Goal: Task Accomplishment & Management: Complete application form

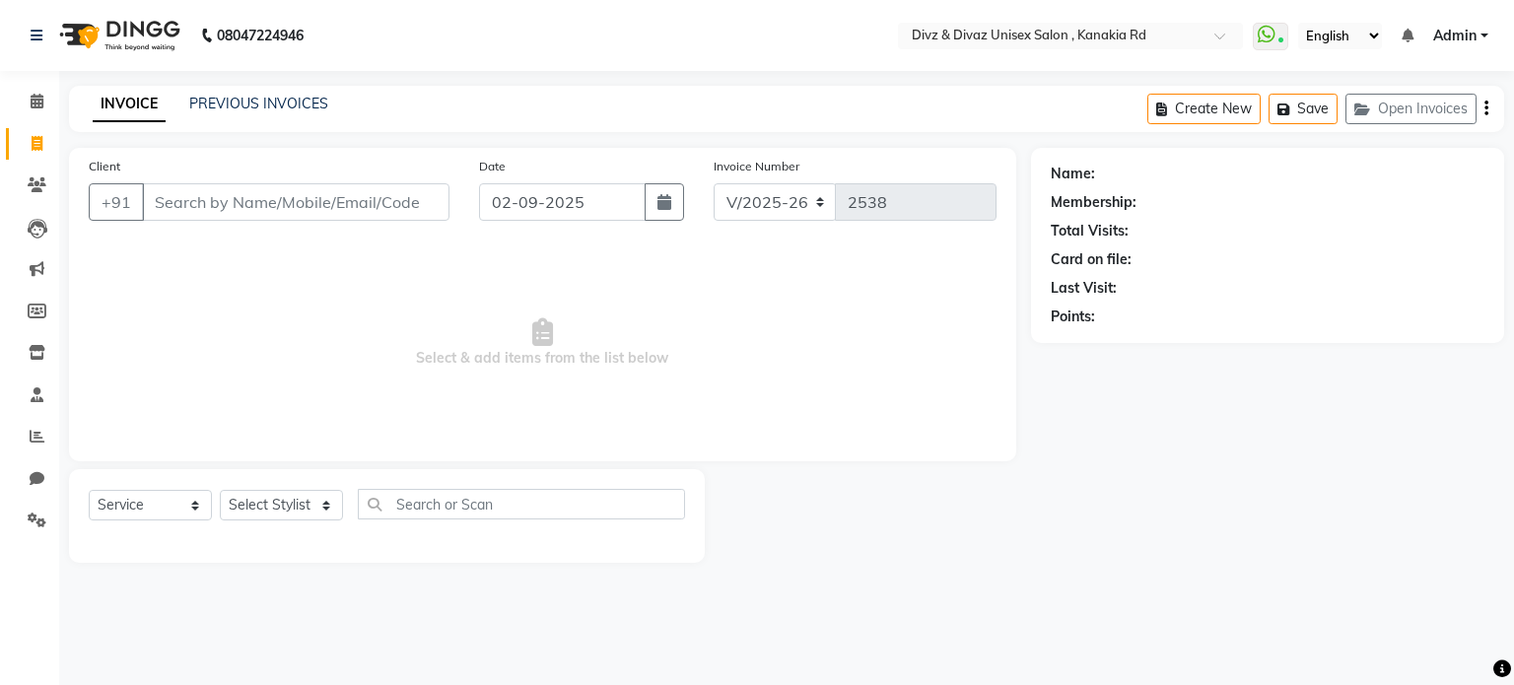
select select "7588"
select select "service"
click at [328, 197] on input "Client" at bounding box center [296, 201] width 308 height 37
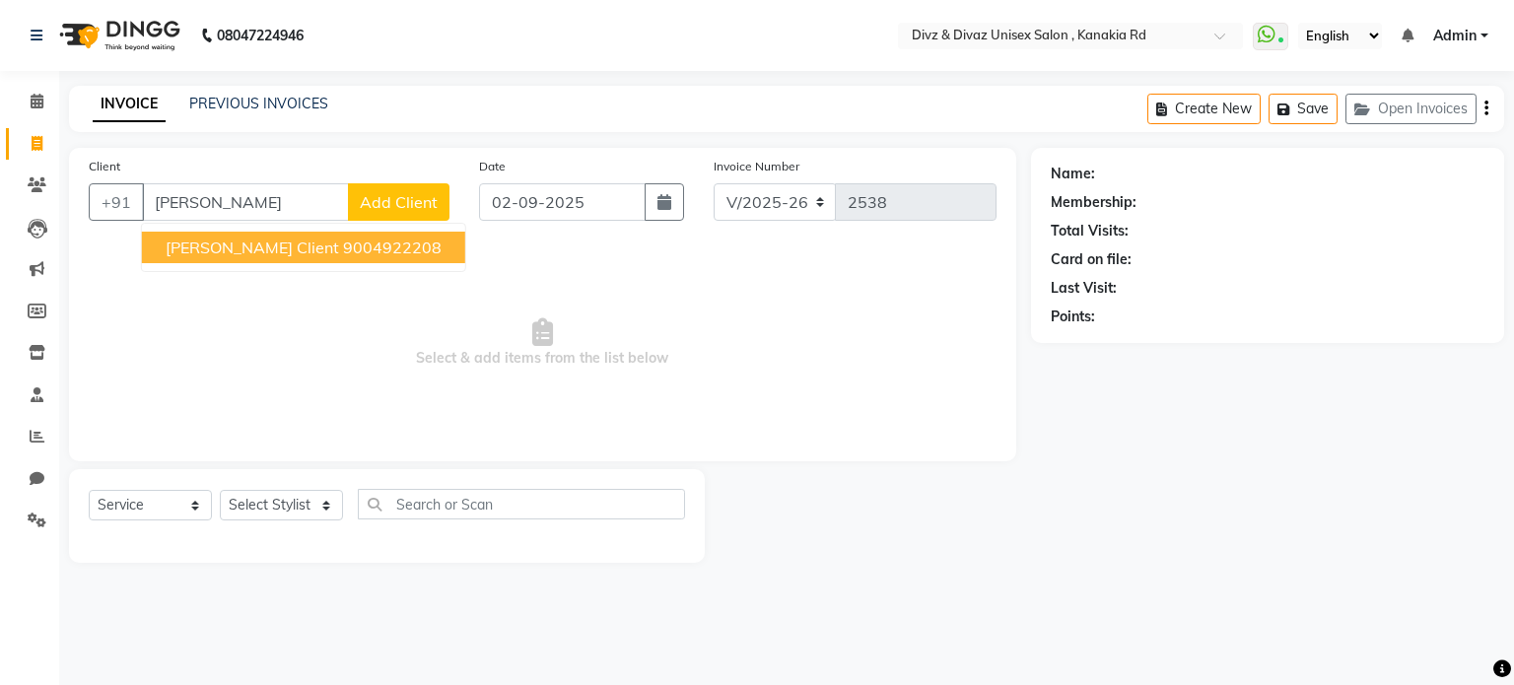
click at [343, 262] on button "[PERSON_NAME] Client 9004922208" at bounding box center [303, 248] width 323 height 32
type input "9004922208"
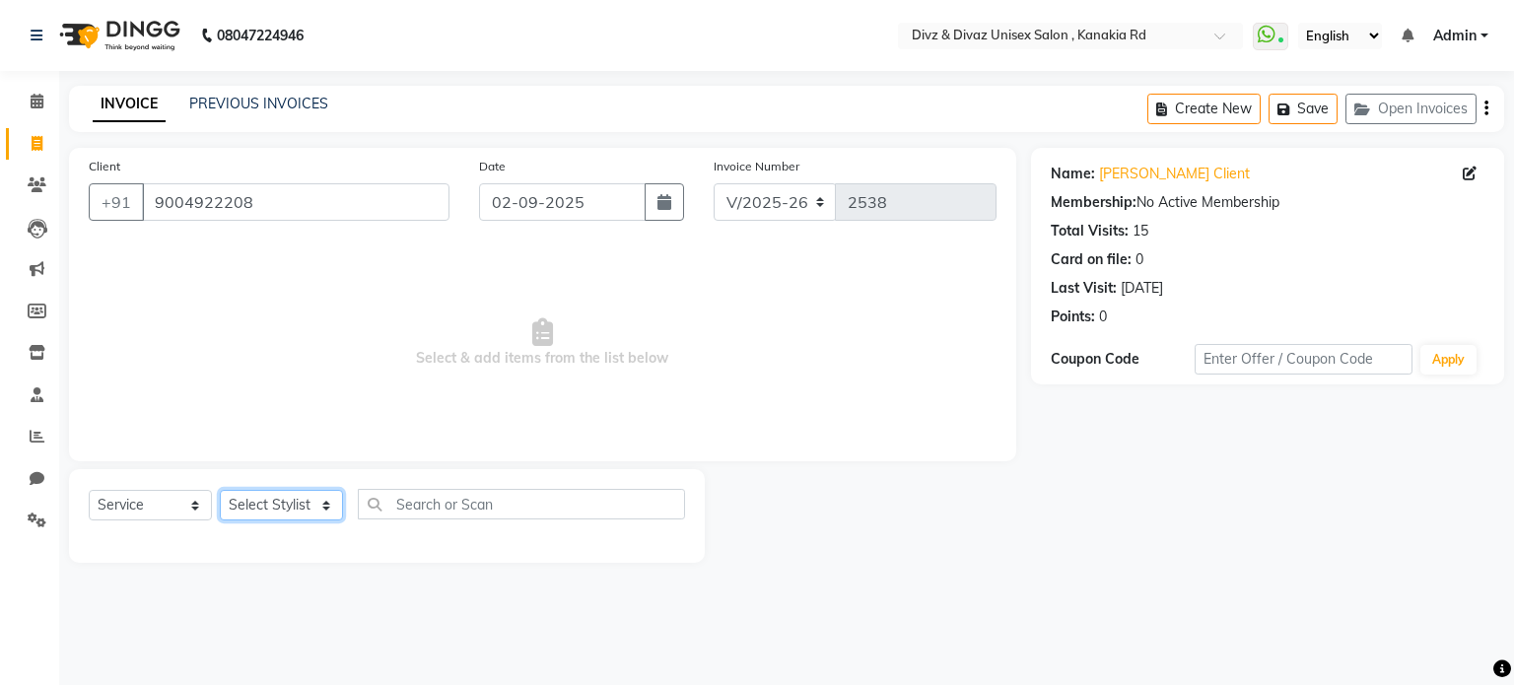
click at [316, 499] on select "Select Stylist [PERSON_NAME] Kailash Prem [PERSON_NAME]" at bounding box center [281, 505] width 123 height 31
select select "67195"
click at [220, 491] on select "Select Stylist [PERSON_NAME] Kailash Prem [PERSON_NAME]" at bounding box center [281, 505] width 123 height 31
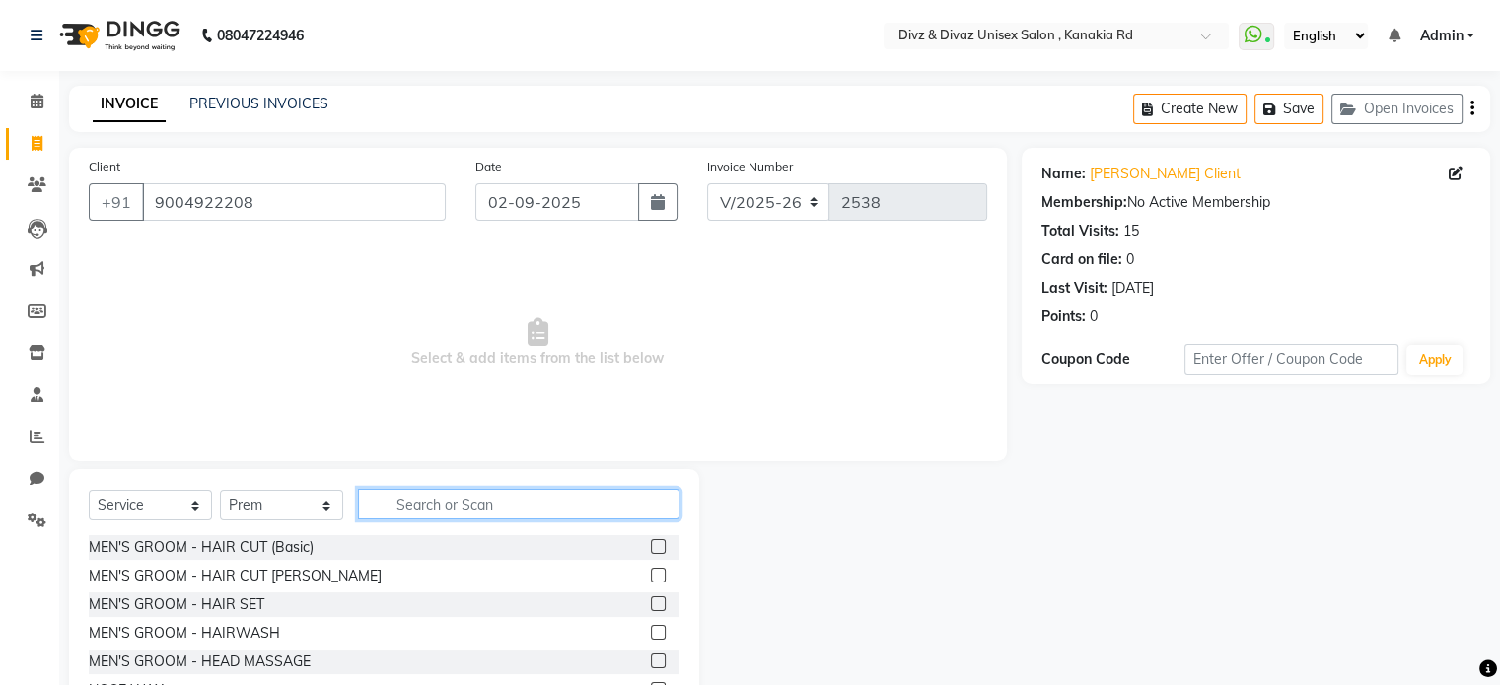
click at [576, 502] on input "text" at bounding box center [518, 504] width 321 height 31
type input "[PERSON_NAME]"
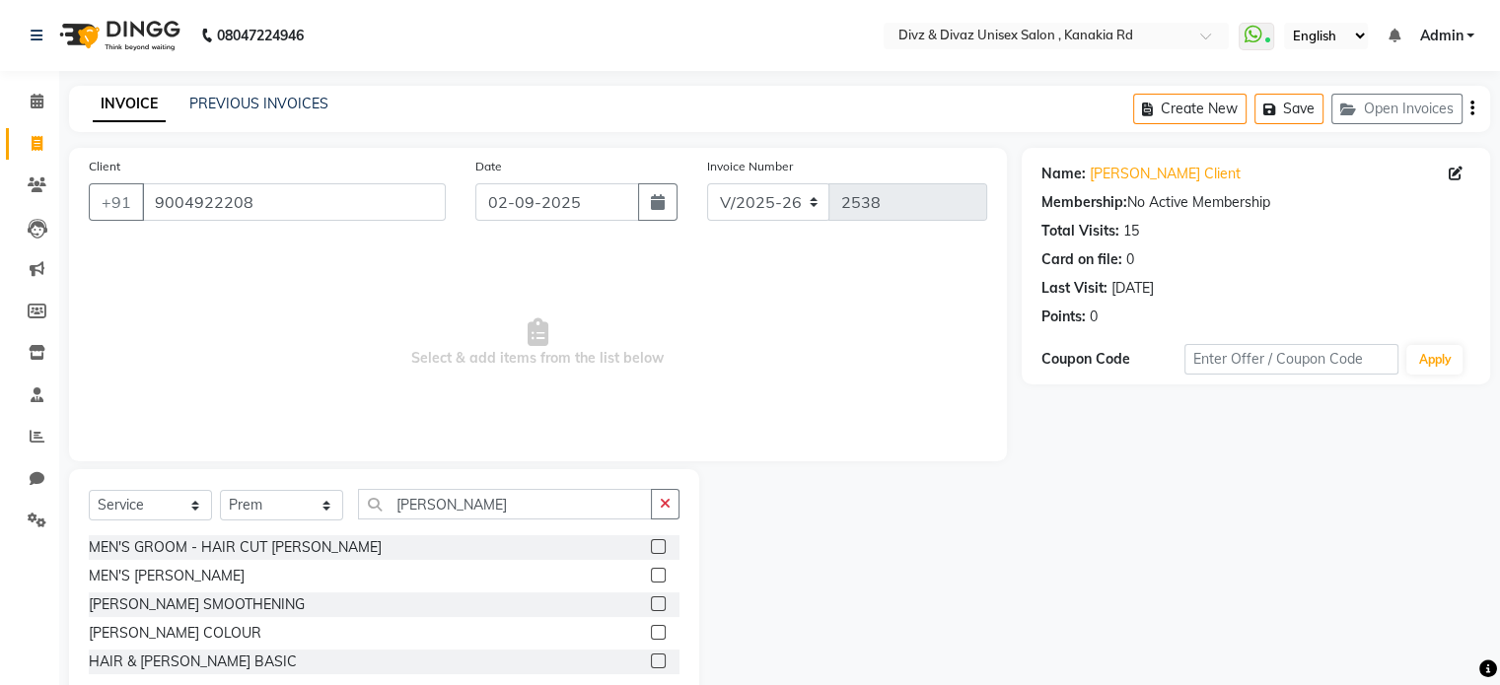
click at [658, 572] on label at bounding box center [658, 575] width 15 height 15
click at [658, 572] on input "checkbox" at bounding box center [657, 576] width 13 height 13
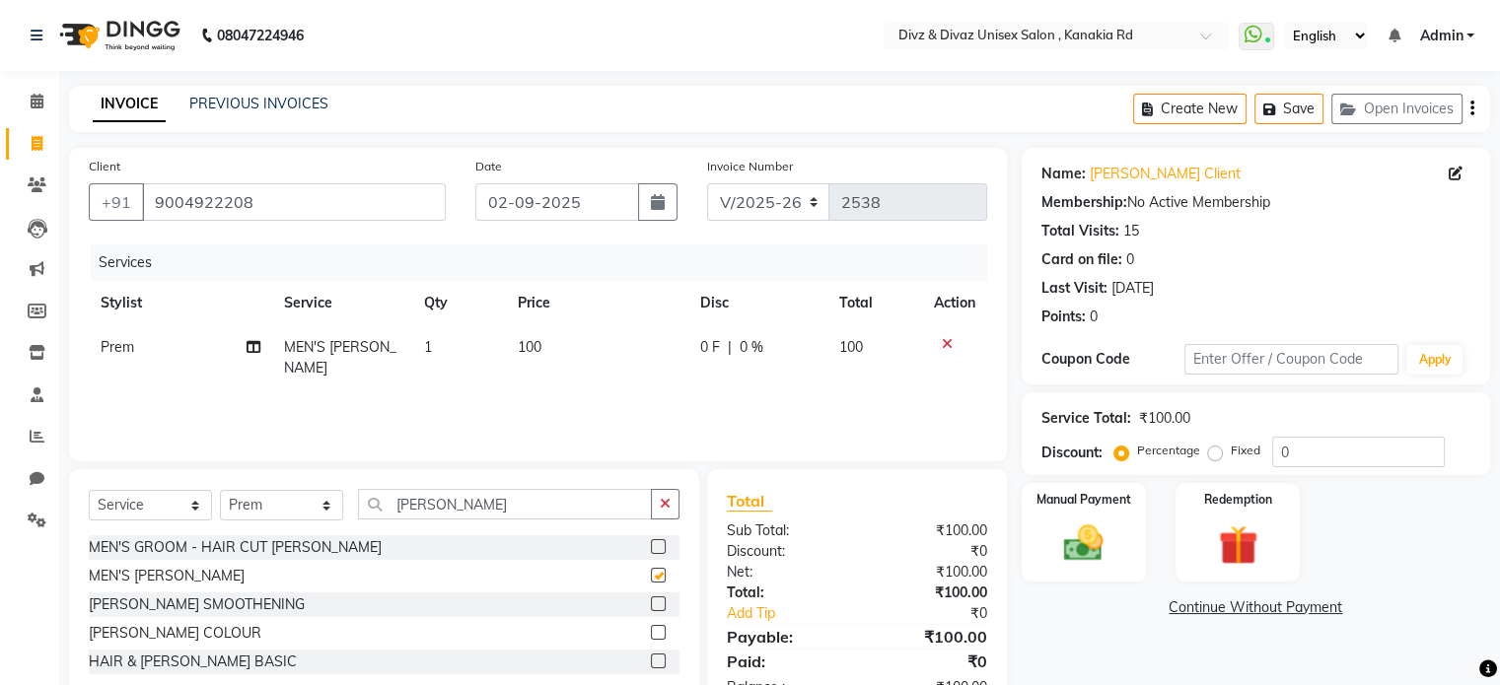
checkbox input "false"
click at [663, 630] on label at bounding box center [658, 632] width 15 height 15
click at [663, 630] on input "checkbox" at bounding box center [657, 633] width 13 height 13
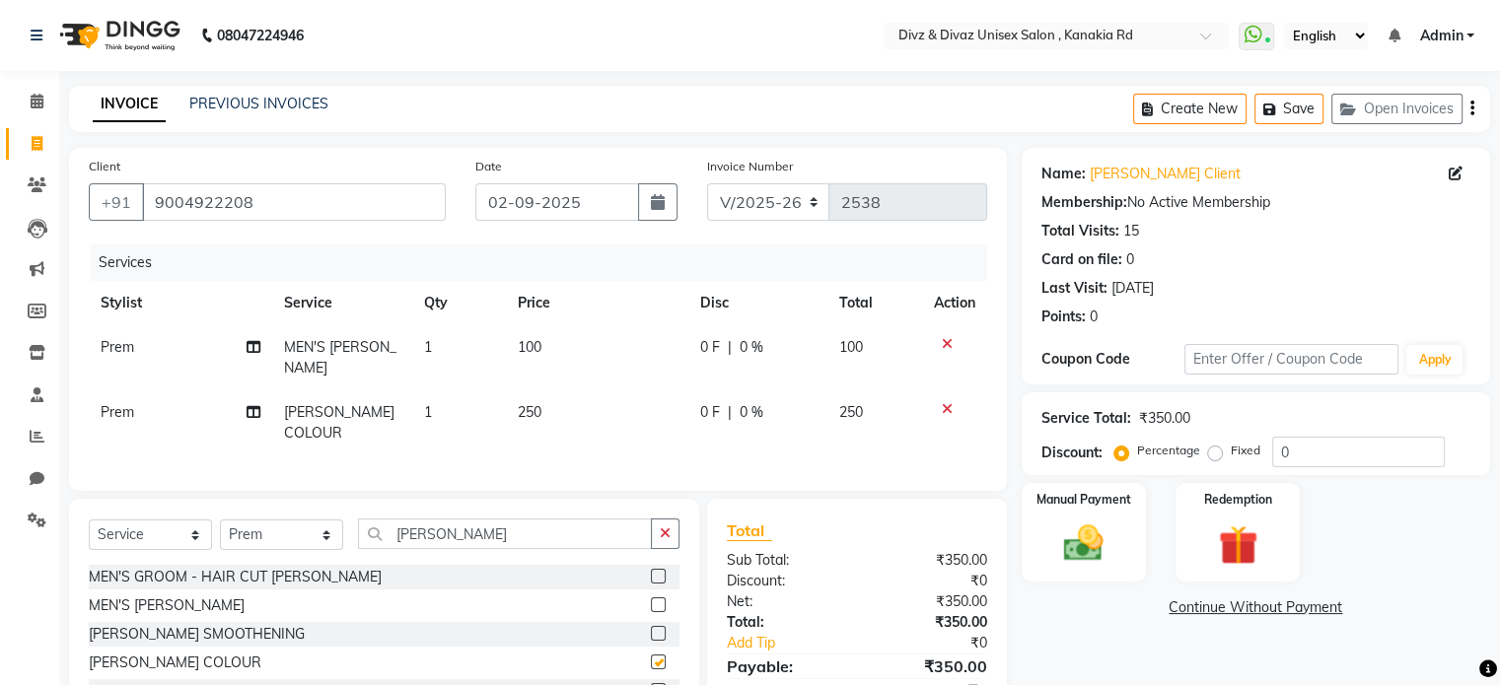
checkbox input "false"
click at [550, 405] on td "250" at bounding box center [597, 422] width 182 height 65
select select "67195"
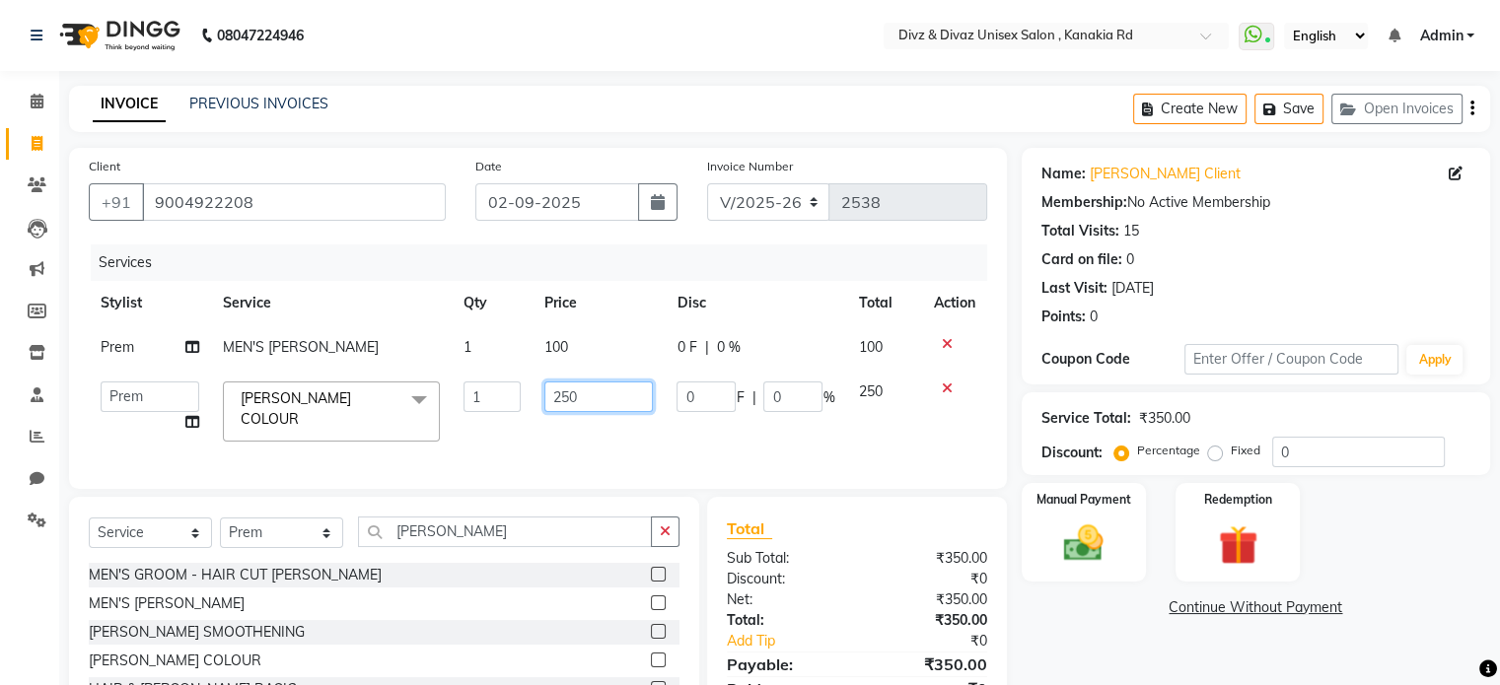
click at [609, 407] on input "250" at bounding box center [598, 397] width 108 height 31
type input "200"
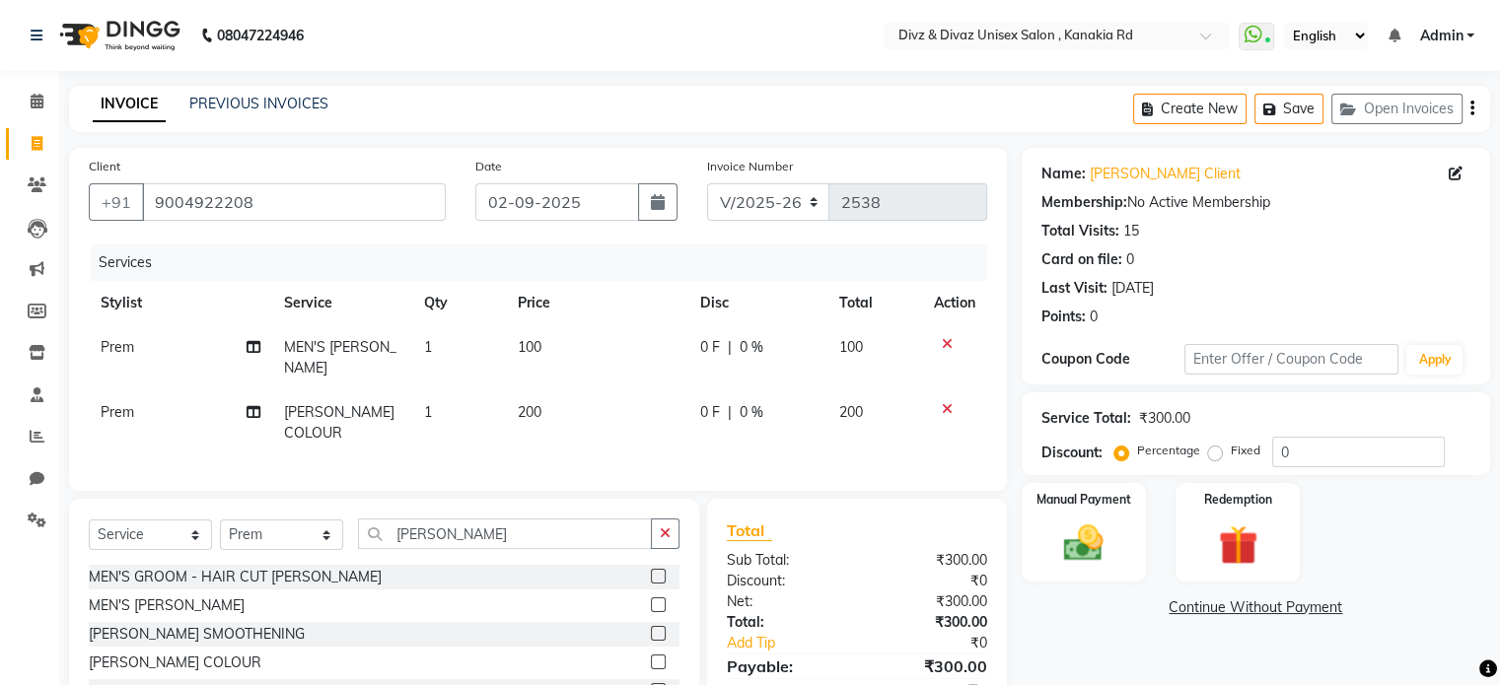
click at [867, 402] on td "200" at bounding box center [874, 422] width 95 height 65
select select "67195"
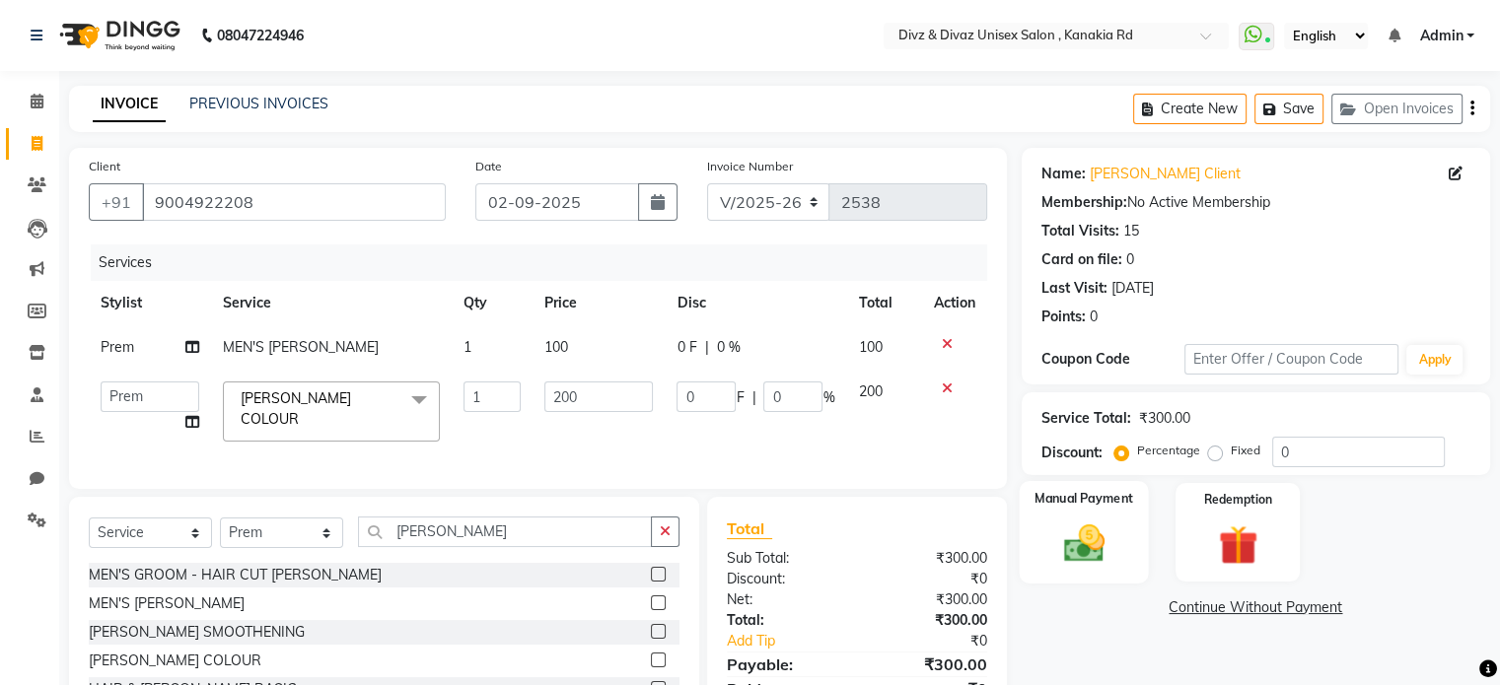
click at [1028, 536] on div "Manual Payment" at bounding box center [1082, 532] width 129 height 102
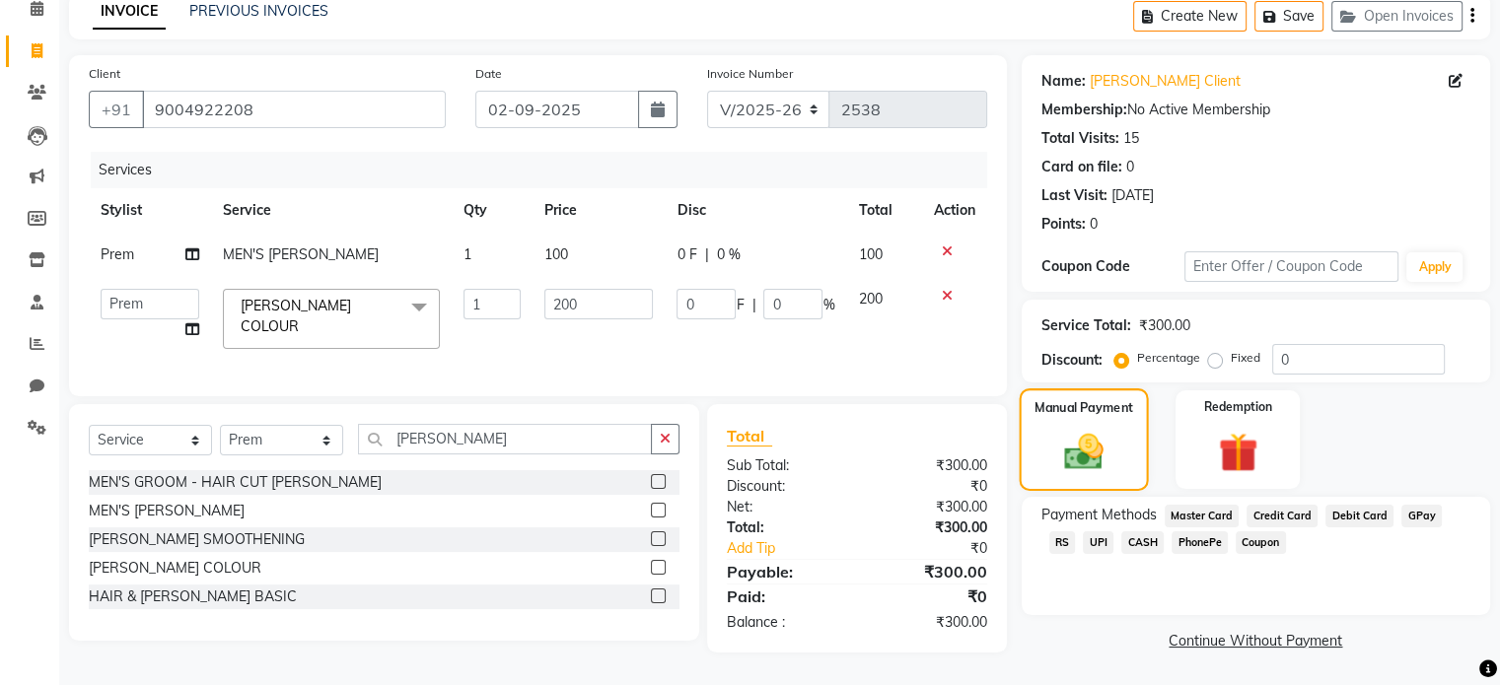
scroll to position [96, 0]
click at [1083, 538] on span "UPI" at bounding box center [1098, 542] width 31 height 23
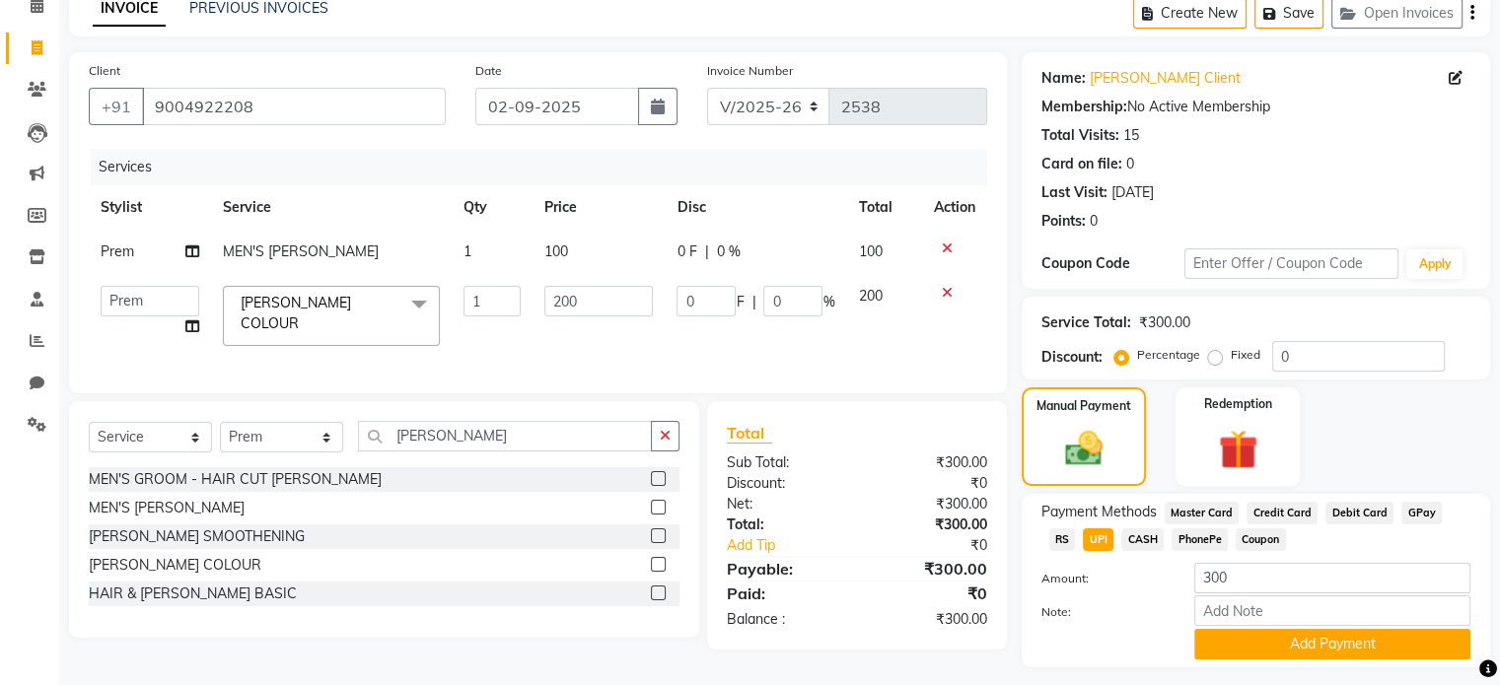
scroll to position [150, 0]
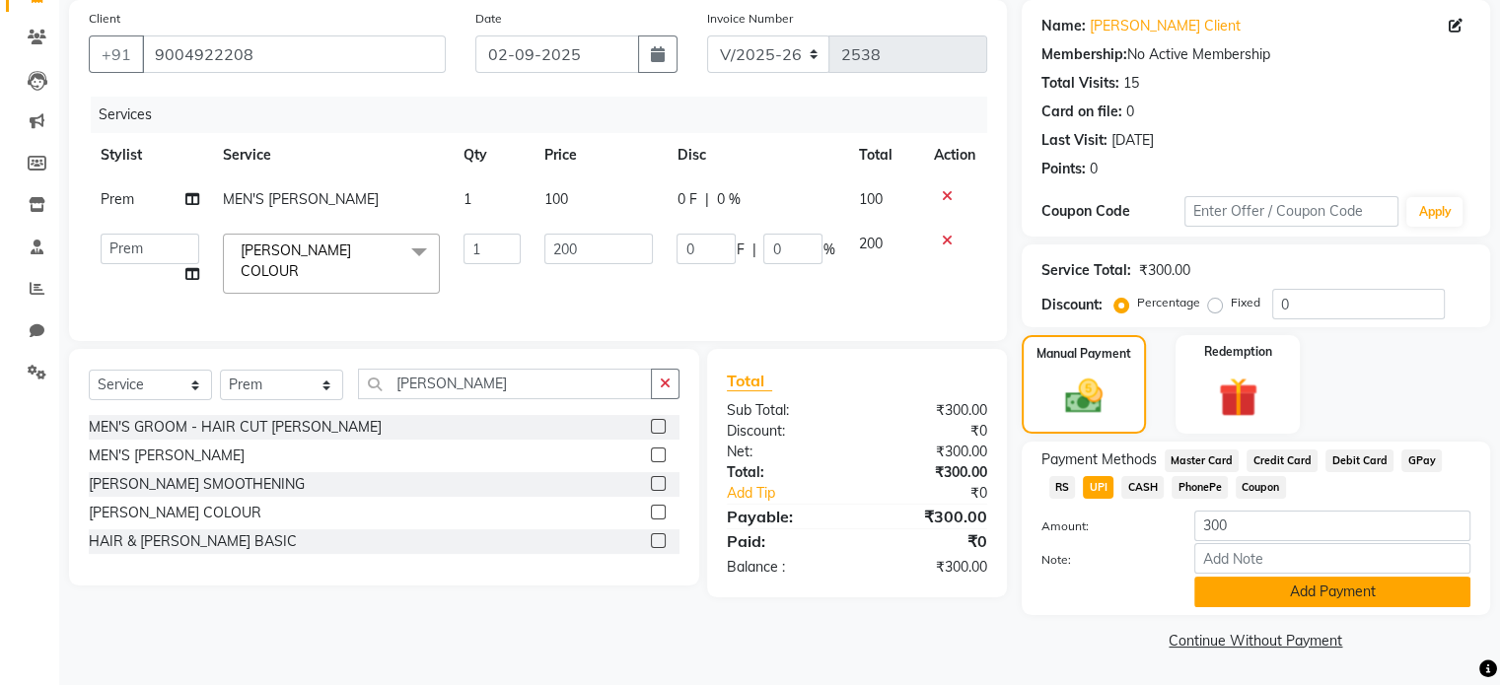
click at [1232, 592] on button "Add Payment" at bounding box center [1332, 592] width 276 height 31
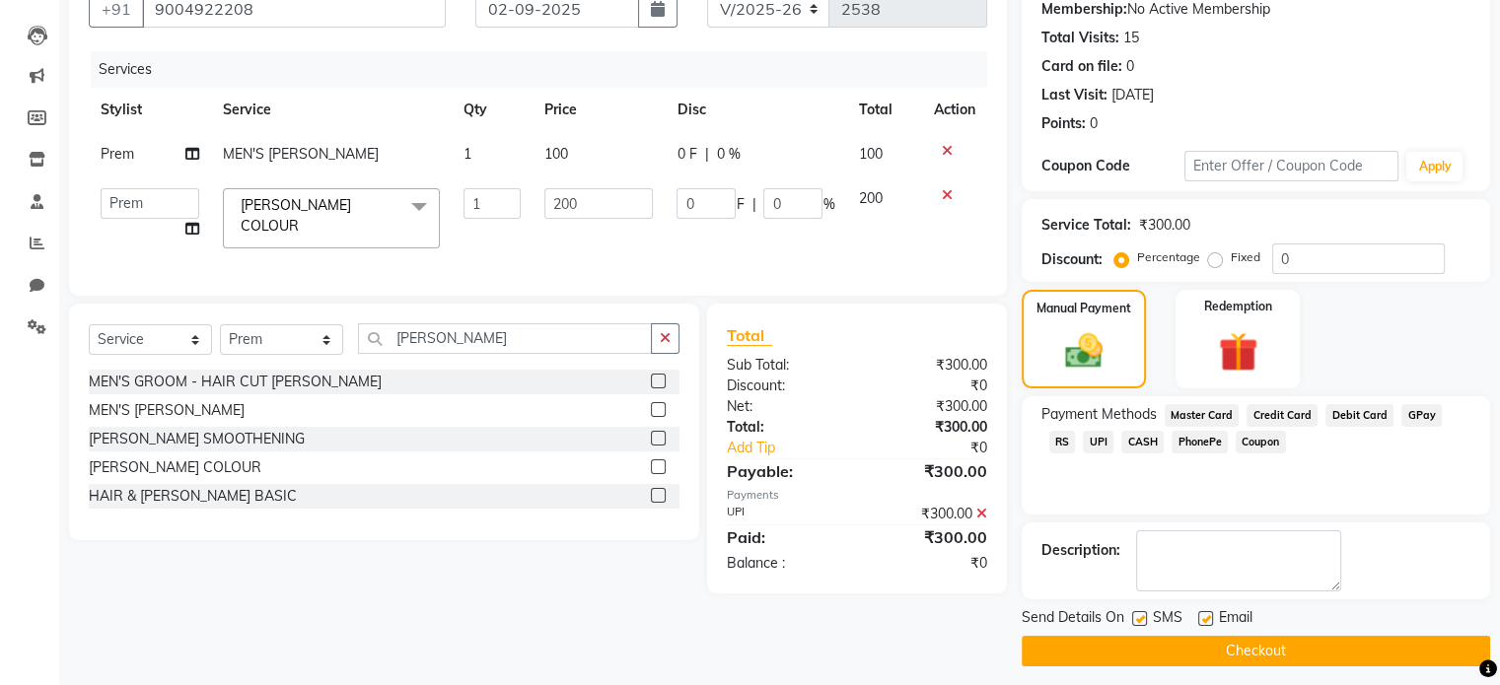
scroll to position [202, 0]
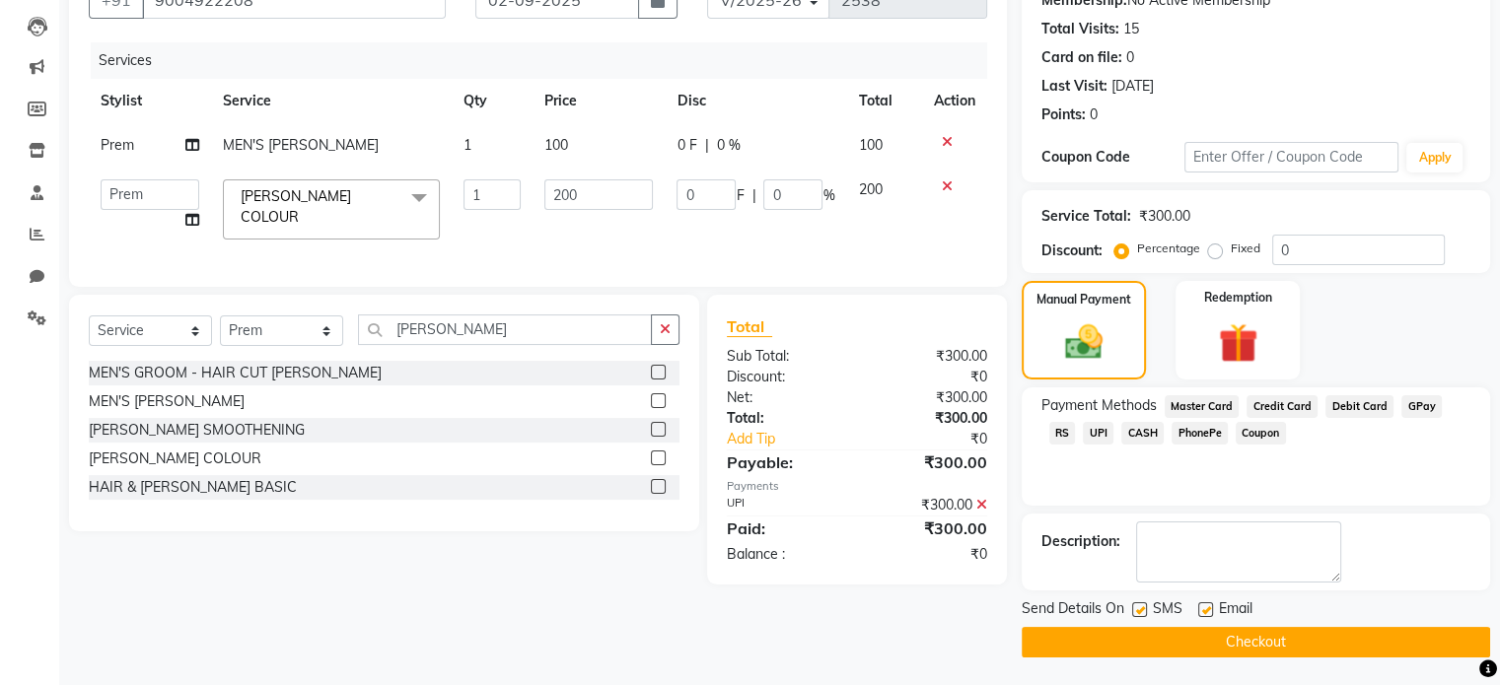
click at [1195, 642] on button "Checkout" at bounding box center [1255, 642] width 468 height 31
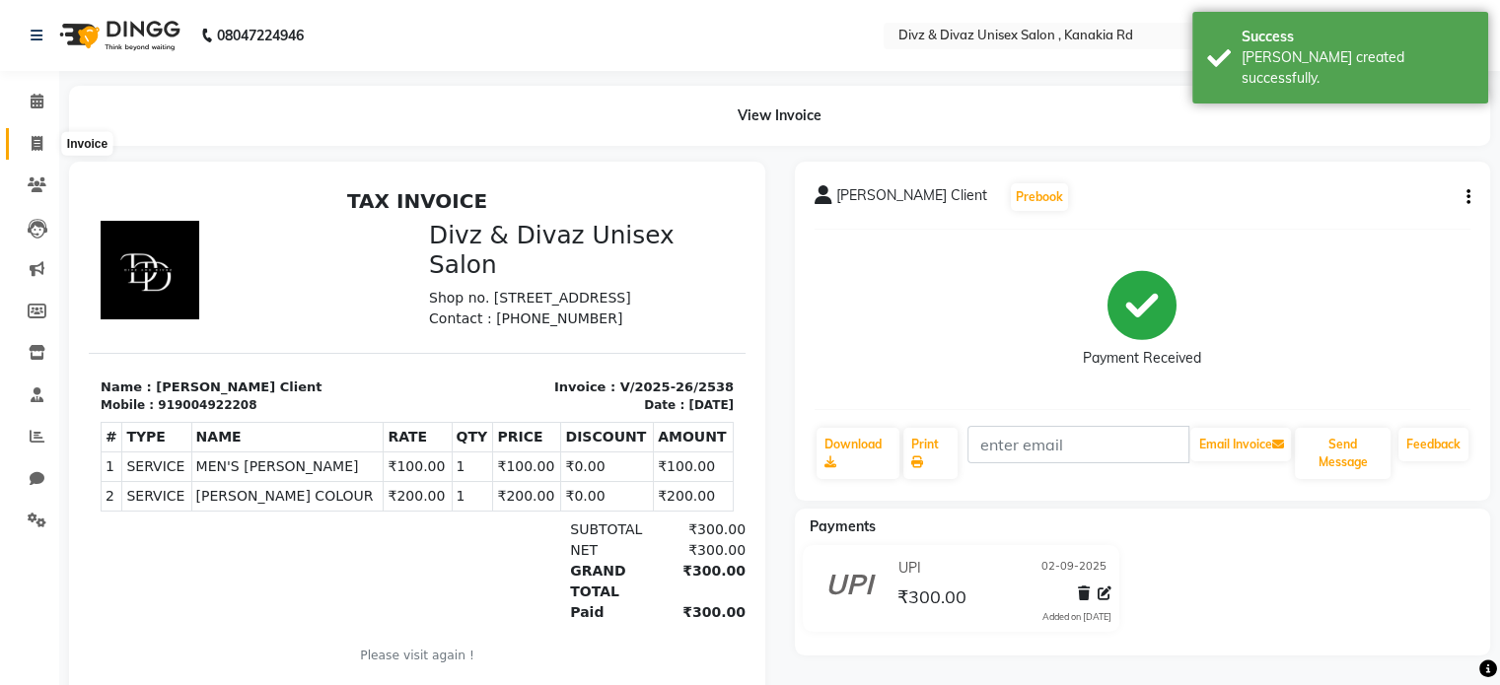
click at [35, 136] on icon at bounding box center [37, 143] width 11 height 15
select select "service"
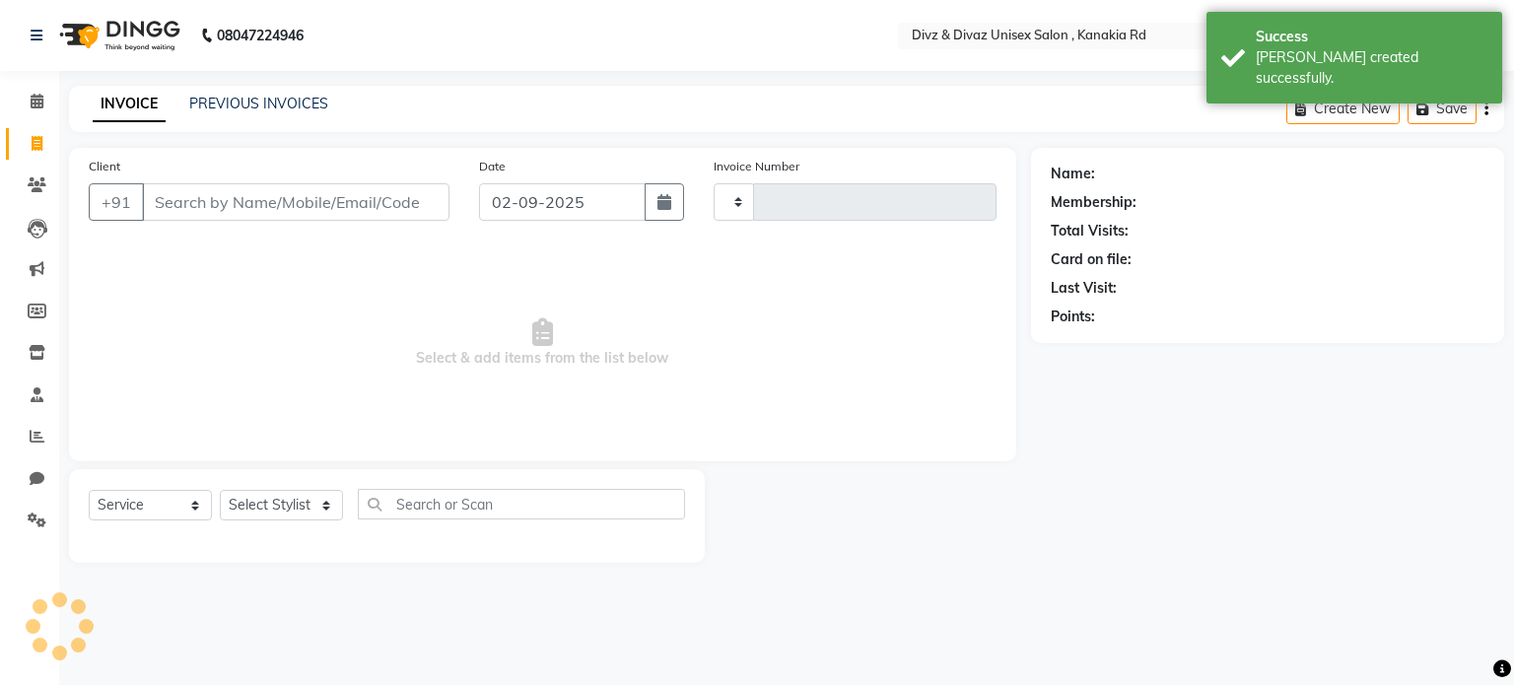
type input "2539"
select select "7588"
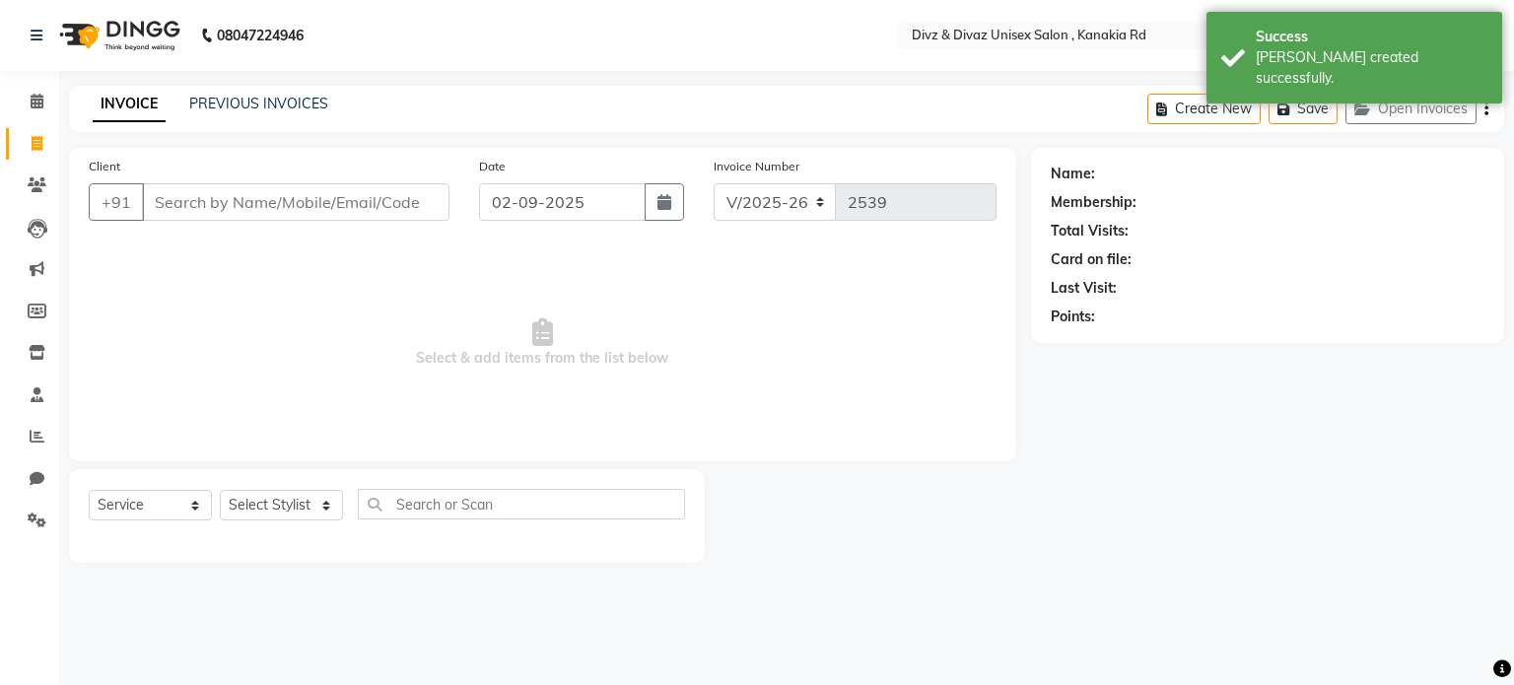
click at [171, 205] on input "Client" at bounding box center [296, 201] width 308 height 37
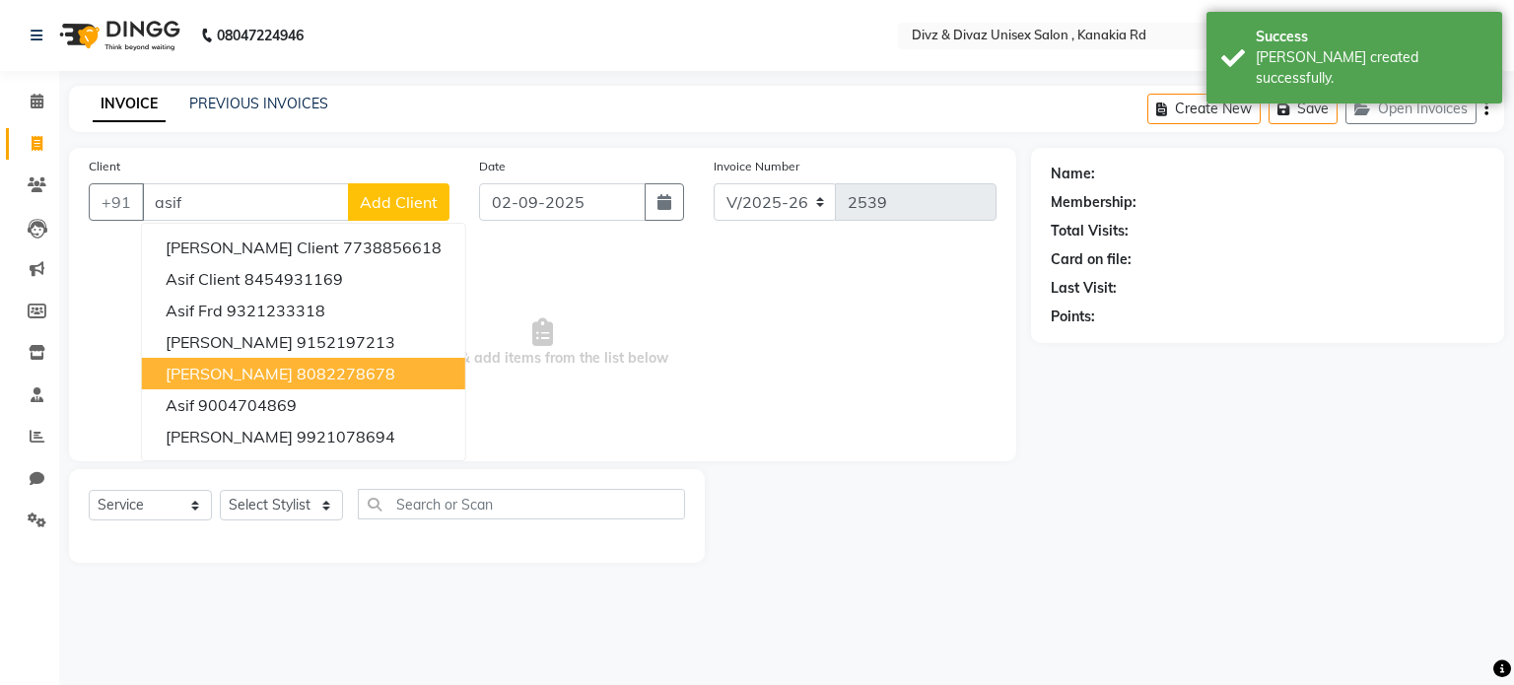
click at [273, 370] on span "[PERSON_NAME]" at bounding box center [229, 374] width 127 height 20
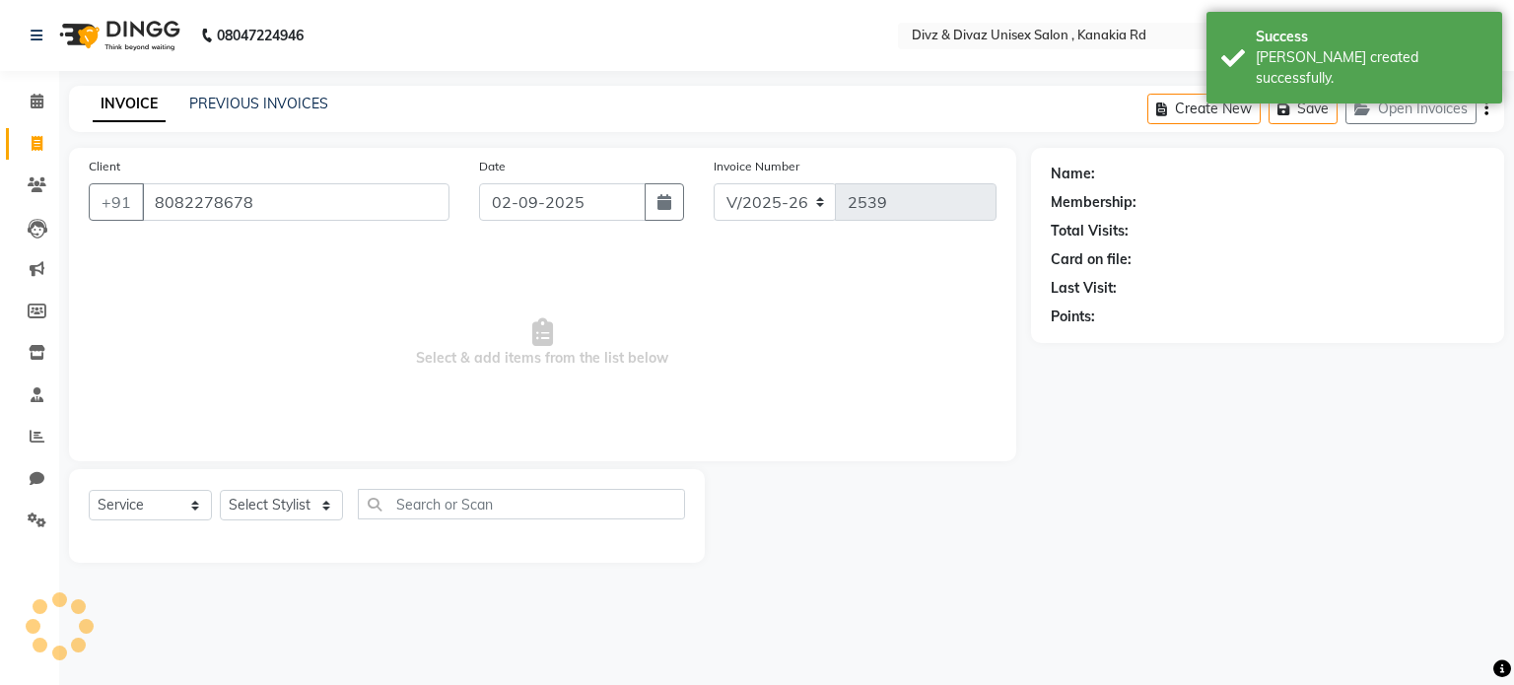
type input "8082278678"
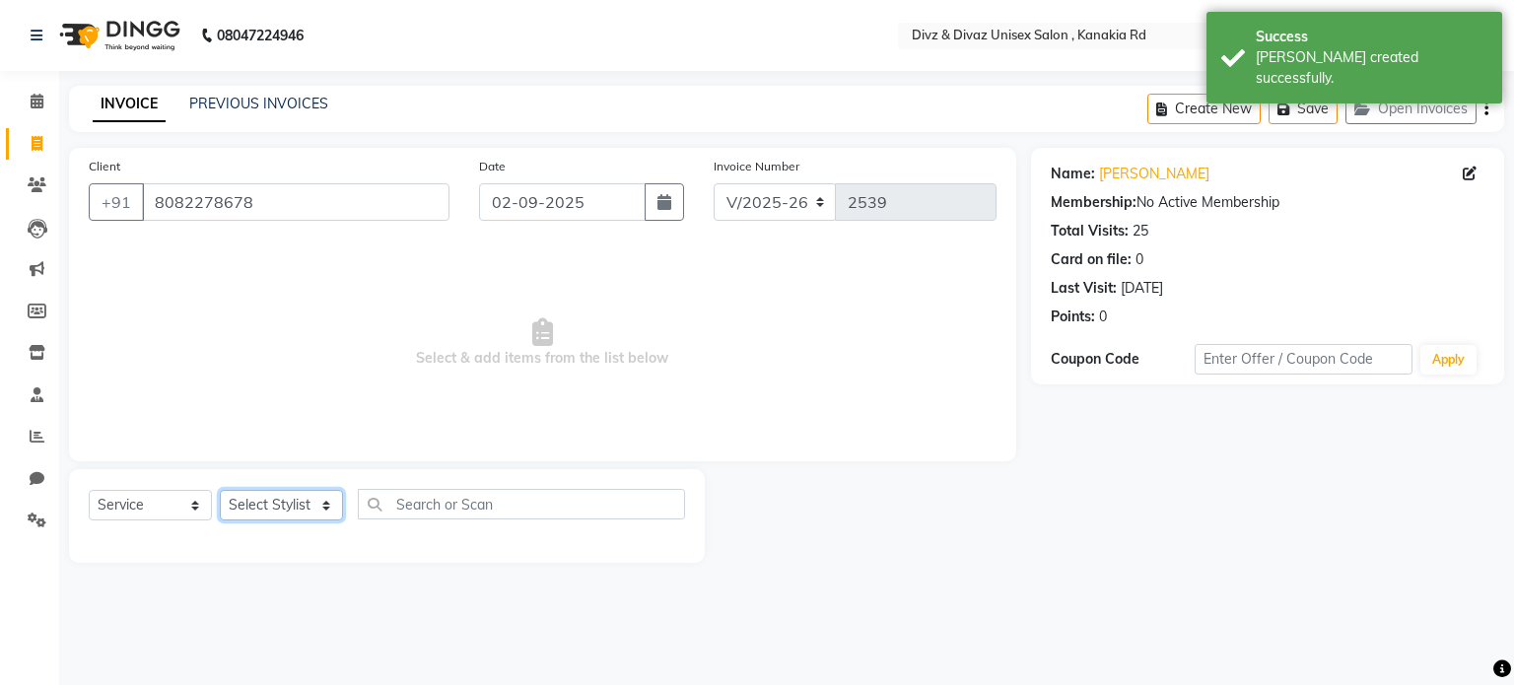
click at [318, 516] on select "Select Stylist [PERSON_NAME] Kailash Prem [PERSON_NAME]" at bounding box center [281, 505] width 123 height 31
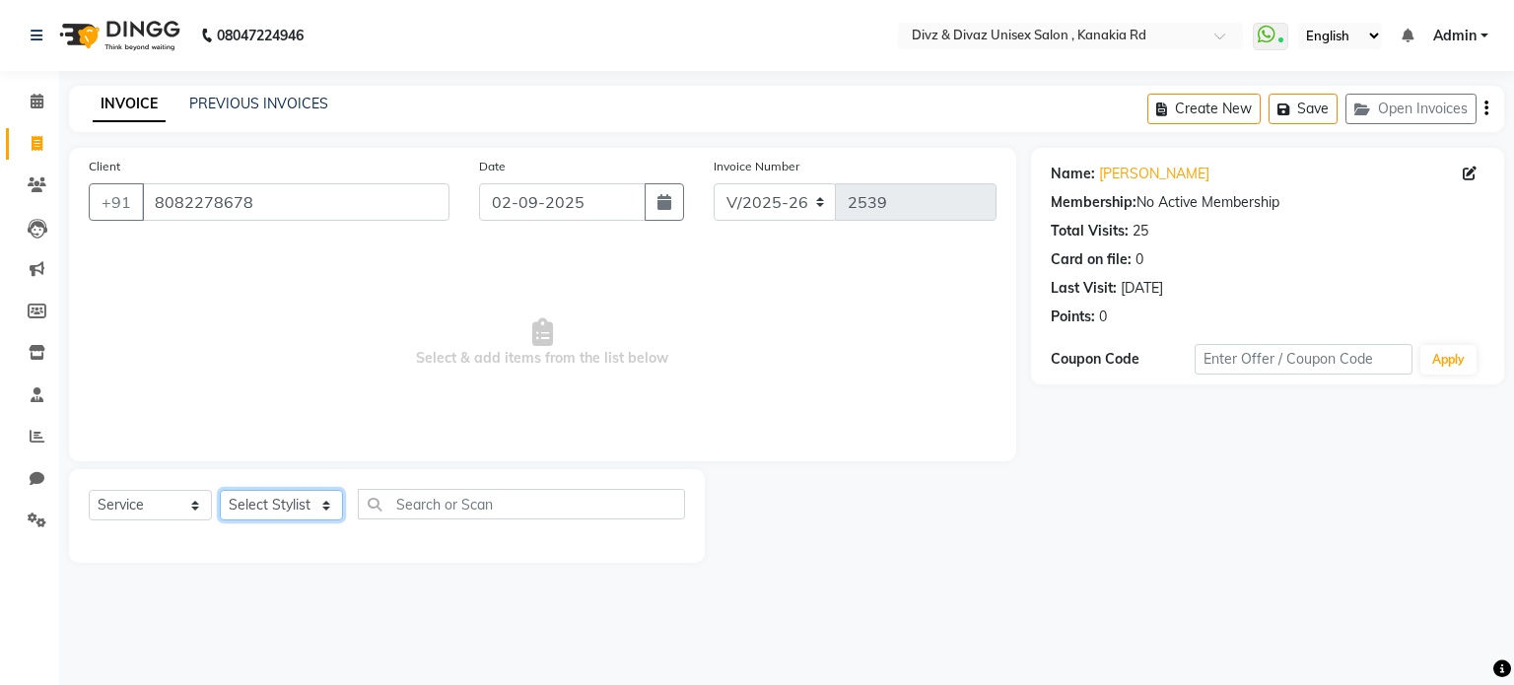
select select "67195"
click at [220, 491] on select "Select Stylist [PERSON_NAME] Kailash Prem [PERSON_NAME]" at bounding box center [281, 505] width 123 height 31
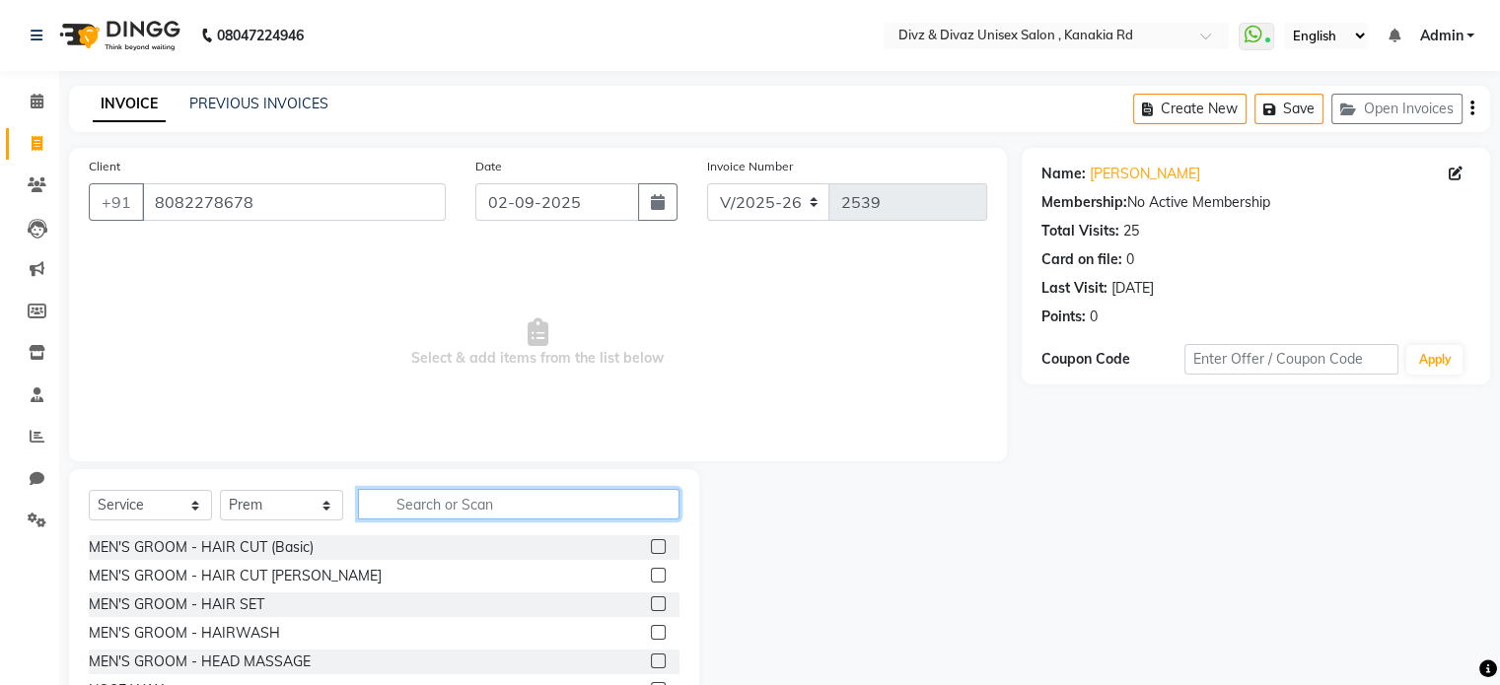
click at [470, 510] on input "text" at bounding box center [518, 504] width 321 height 31
type input "[PERSON_NAME]"
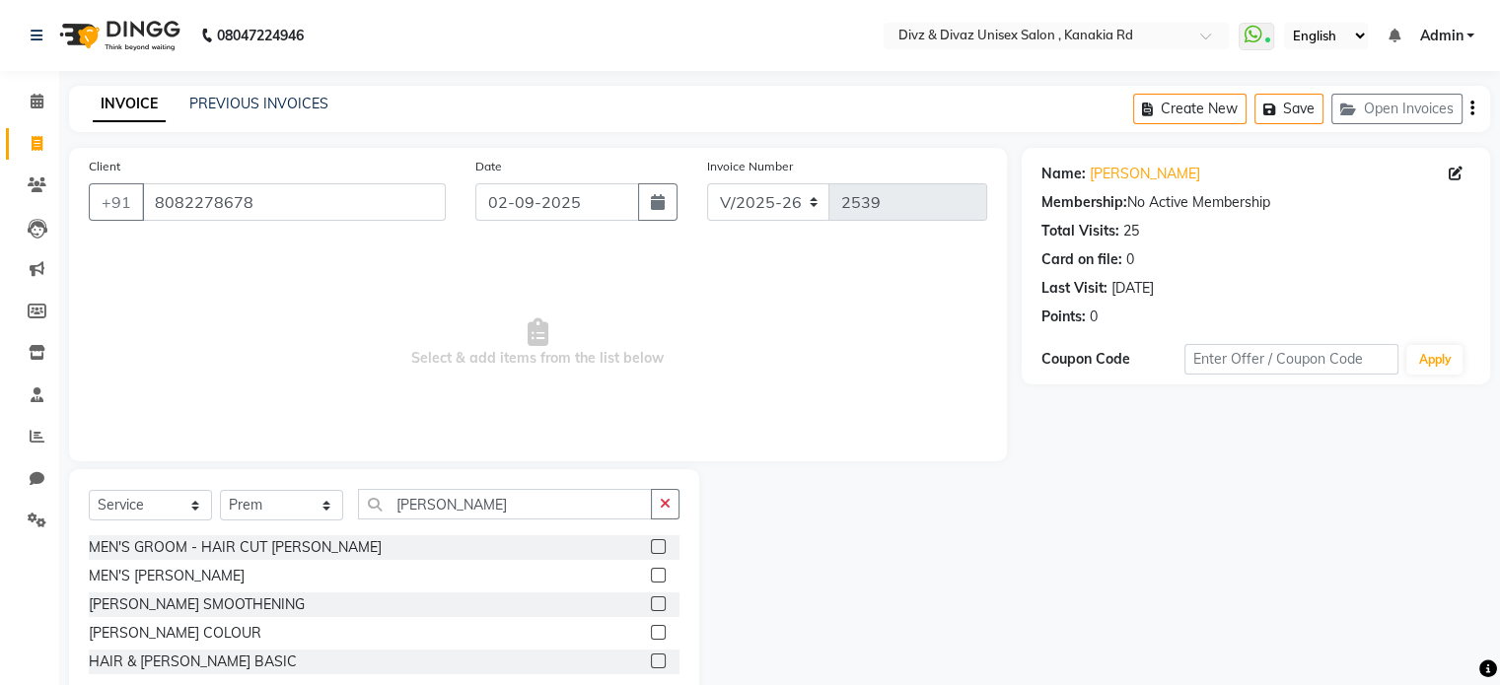
click at [655, 575] on label at bounding box center [658, 575] width 15 height 15
click at [655, 575] on input "checkbox" at bounding box center [657, 576] width 13 height 13
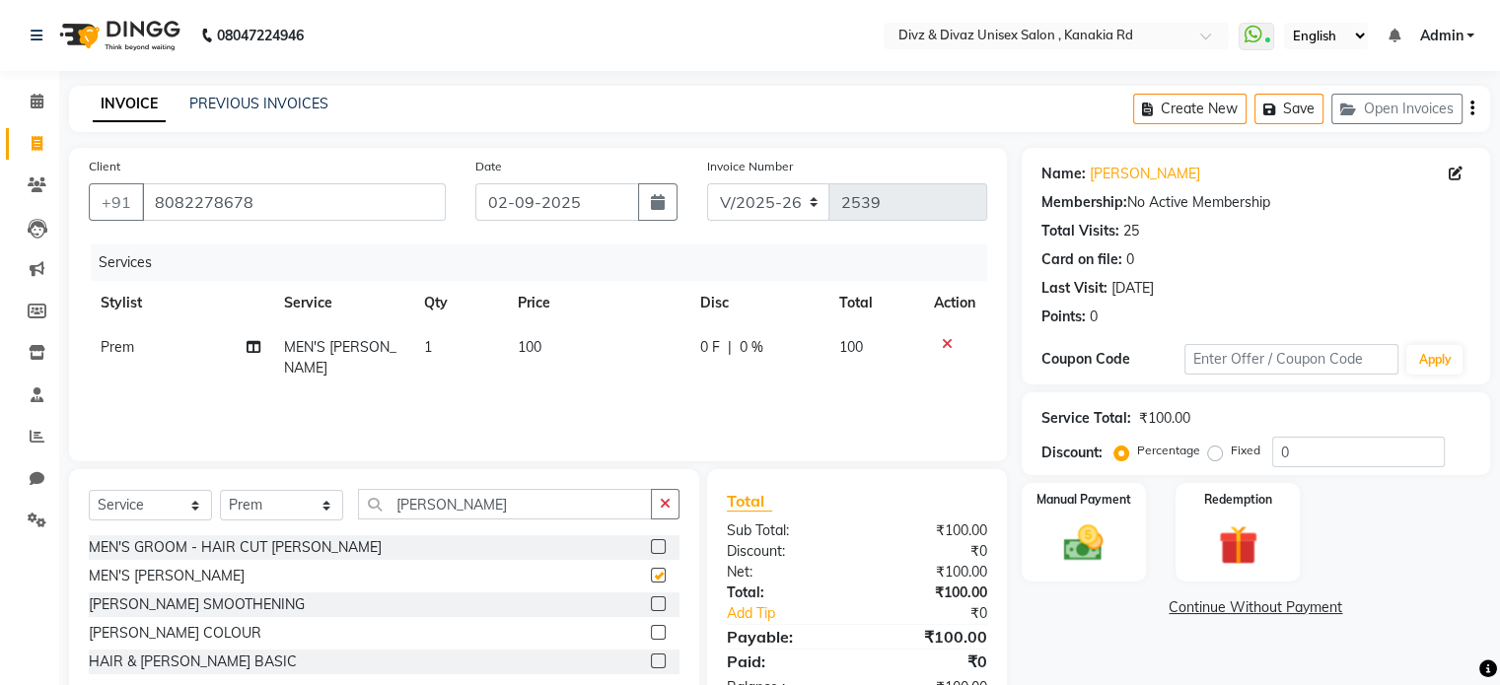
checkbox input "false"
click at [546, 348] on td "100" at bounding box center [597, 357] width 182 height 65
select select "67195"
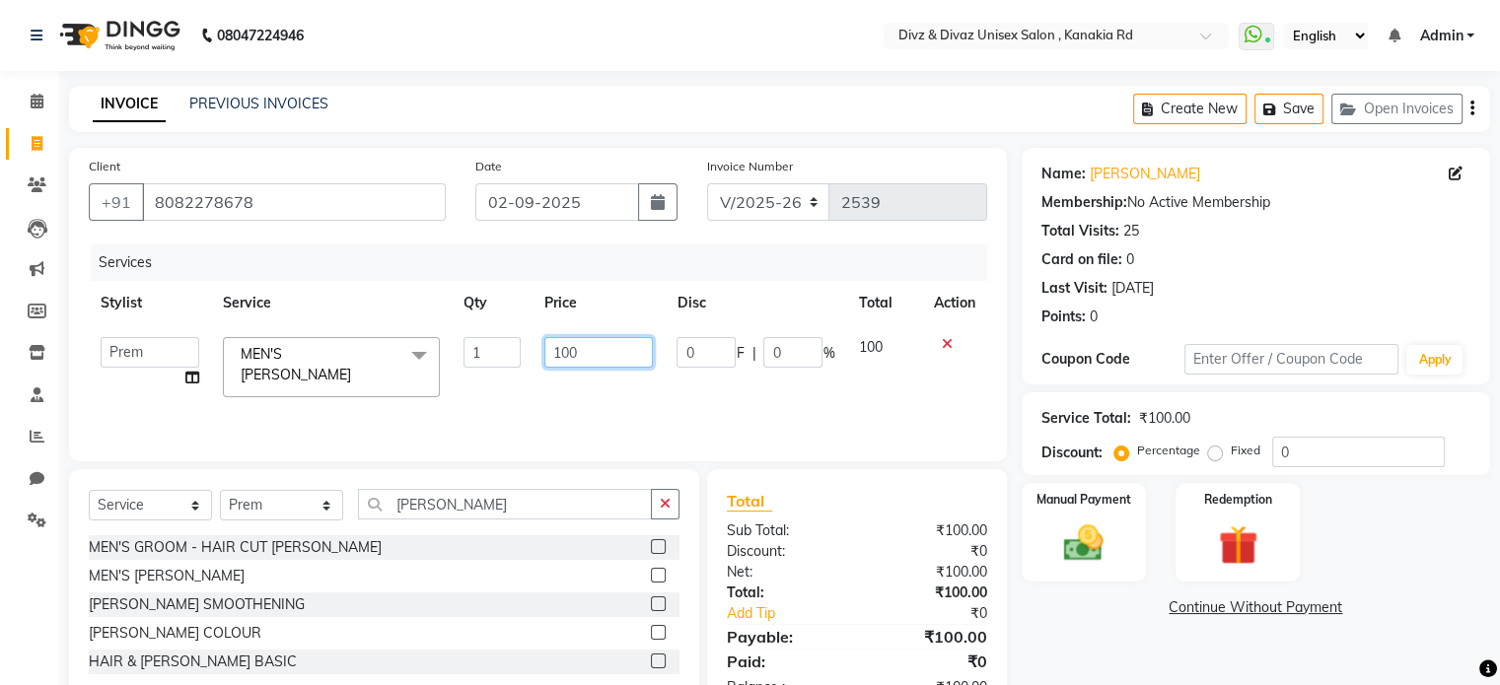
click at [605, 348] on input "100" at bounding box center [598, 352] width 108 height 31
type input "1"
type input "80"
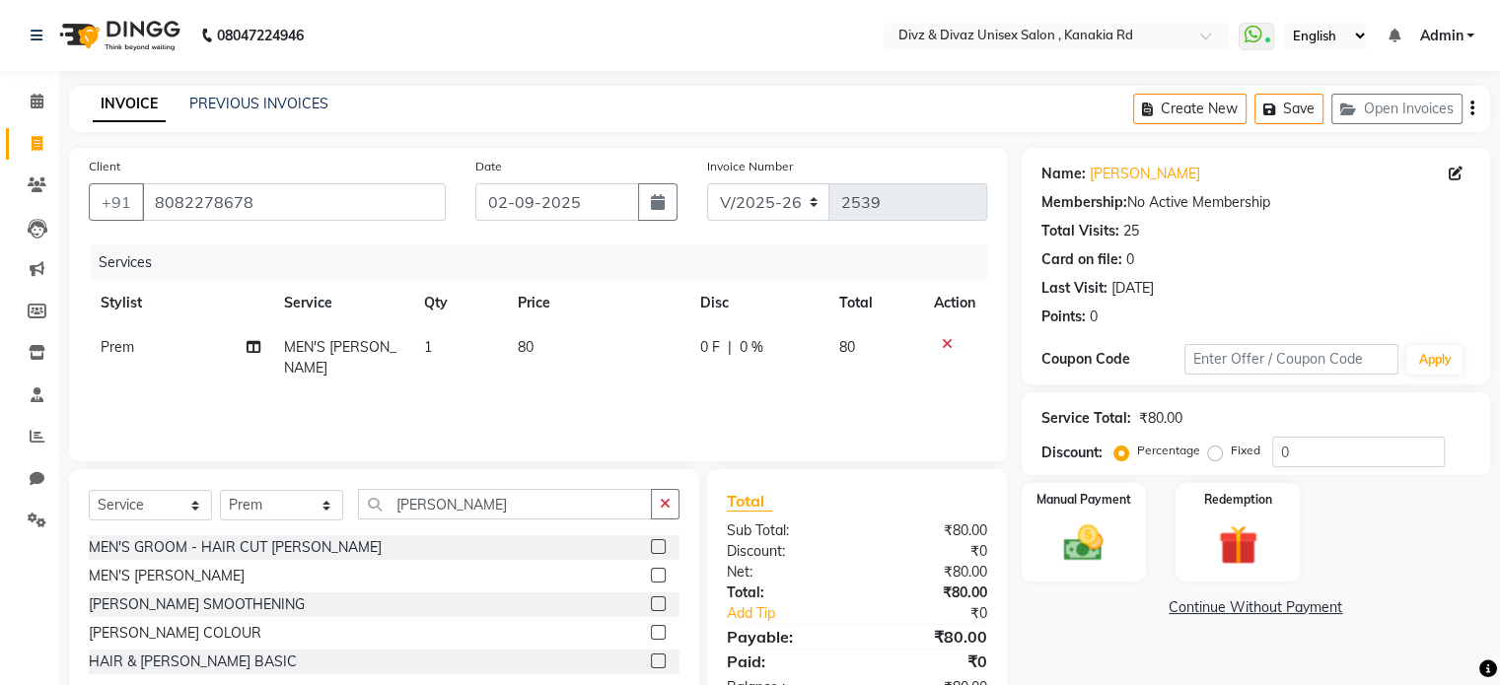
click at [882, 347] on td "80" at bounding box center [874, 357] width 95 height 65
select select "67195"
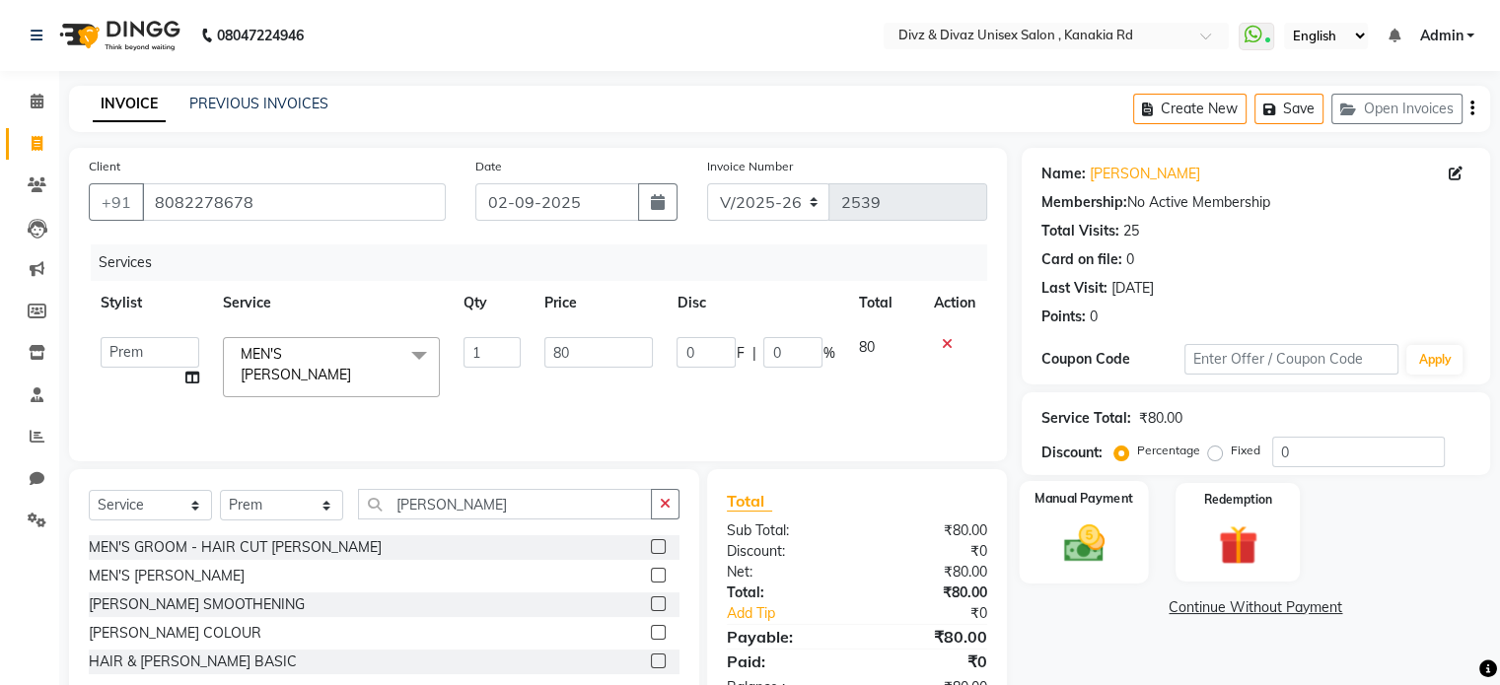
click at [1045, 540] on div "Manual Payment" at bounding box center [1082, 532] width 129 height 102
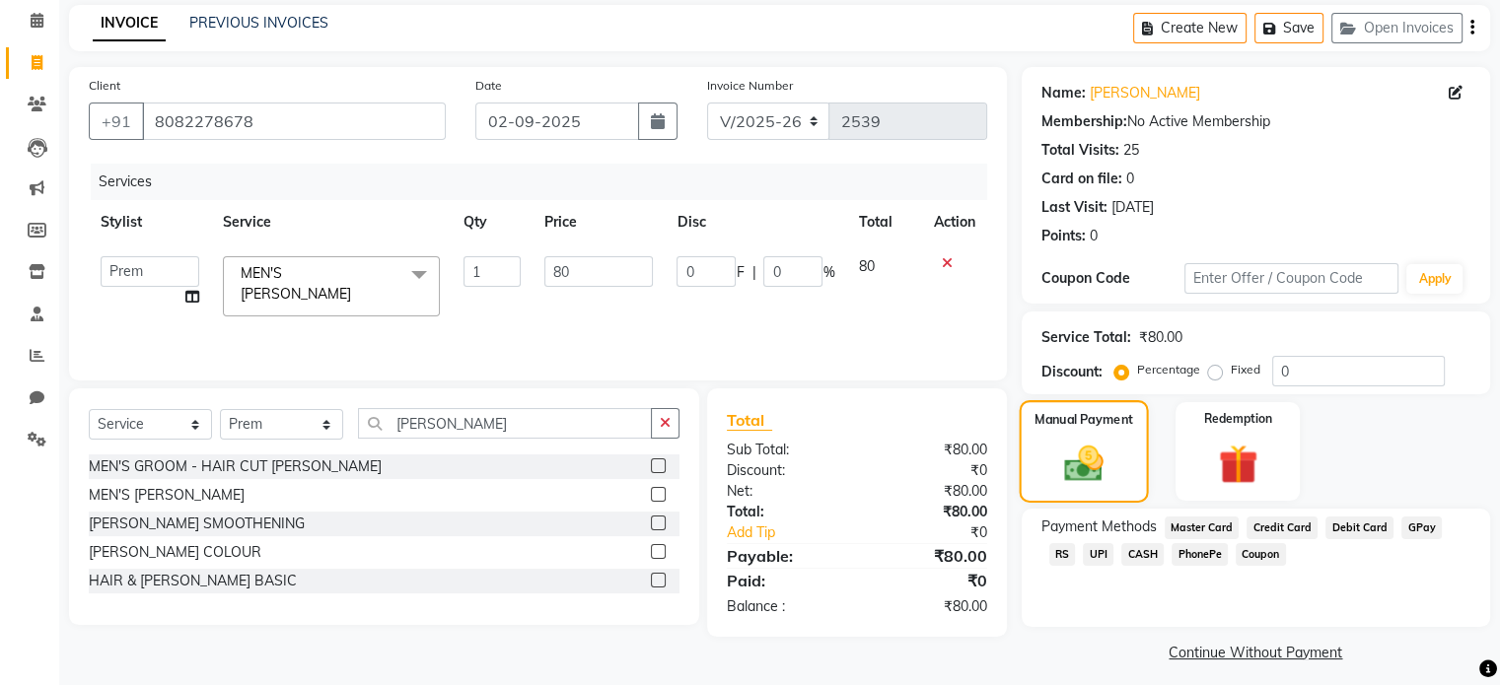
scroll to position [91, 0]
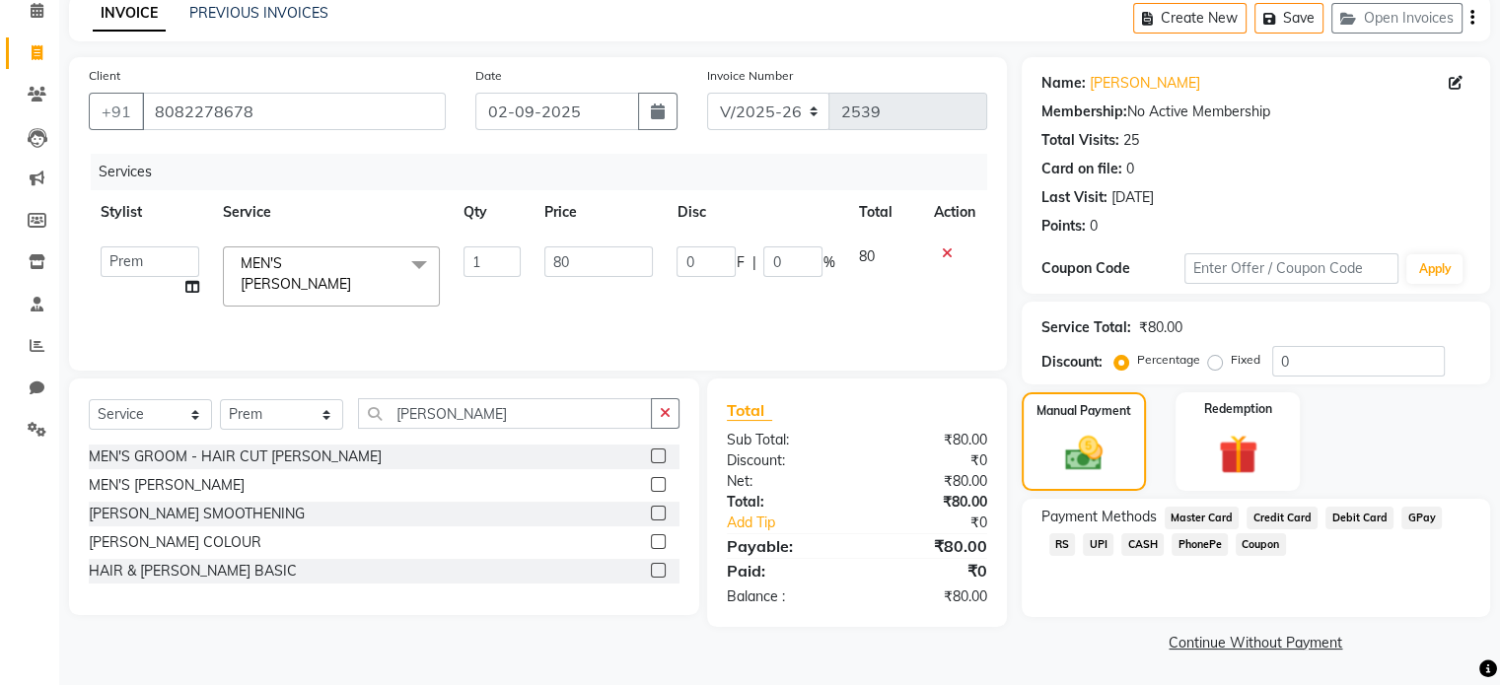
click at [1083, 535] on span "UPI" at bounding box center [1098, 544] width 31 height 23
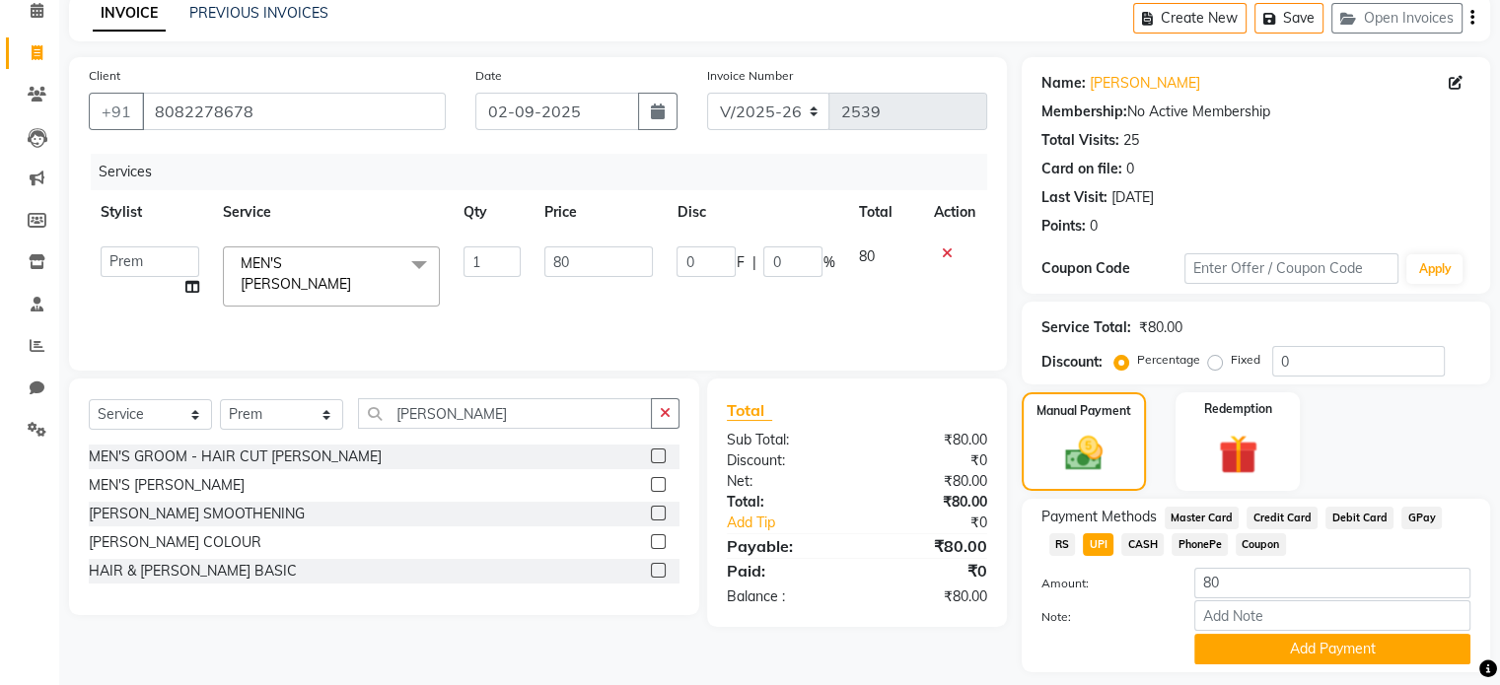
click at [1121, 540] on span "CASH" at bounding box center [1142, 544] width 42 height 23
click at [1270, 639] on button "Add Payment" at bounding box center [1332, 649] width 276 height 31
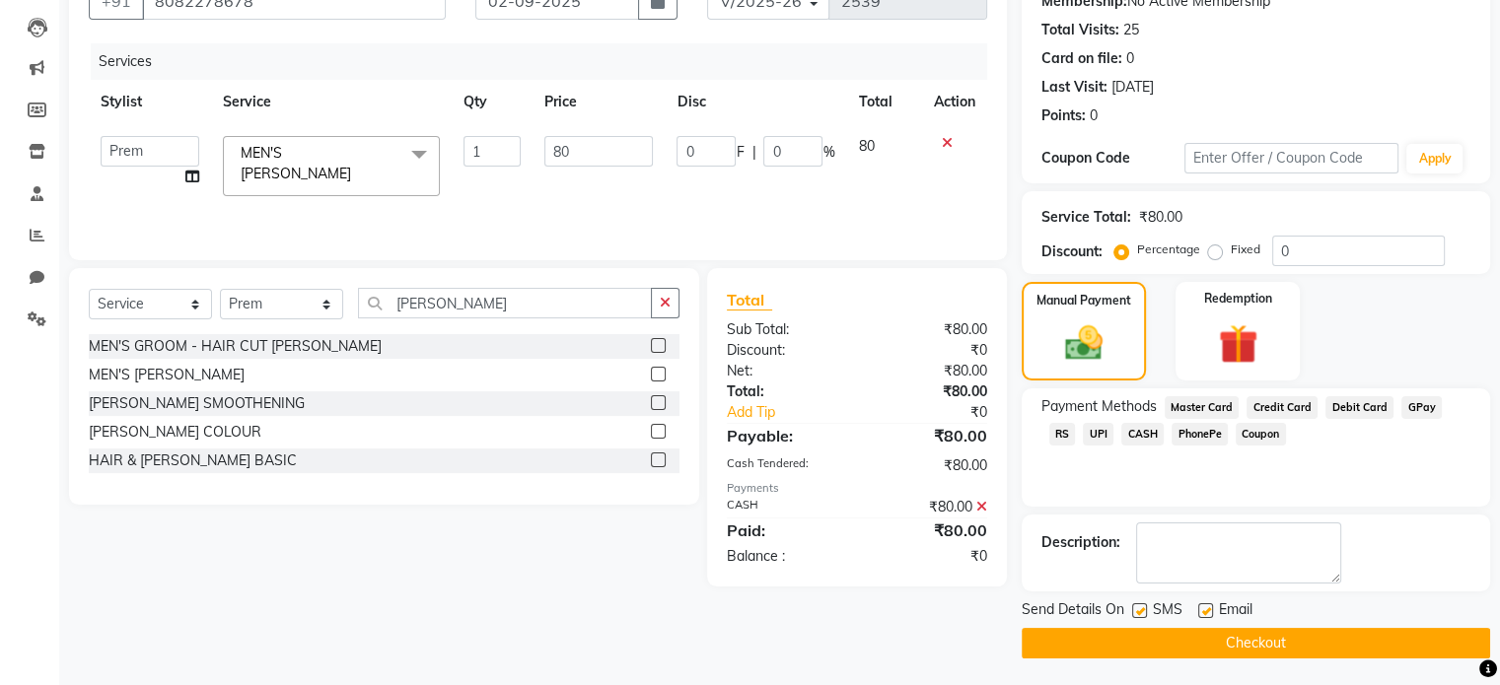
scroll to position [202, 0]
click at [1263, 650] on button "Checkout" at bounding box center [1255, 642] width 468 height 31
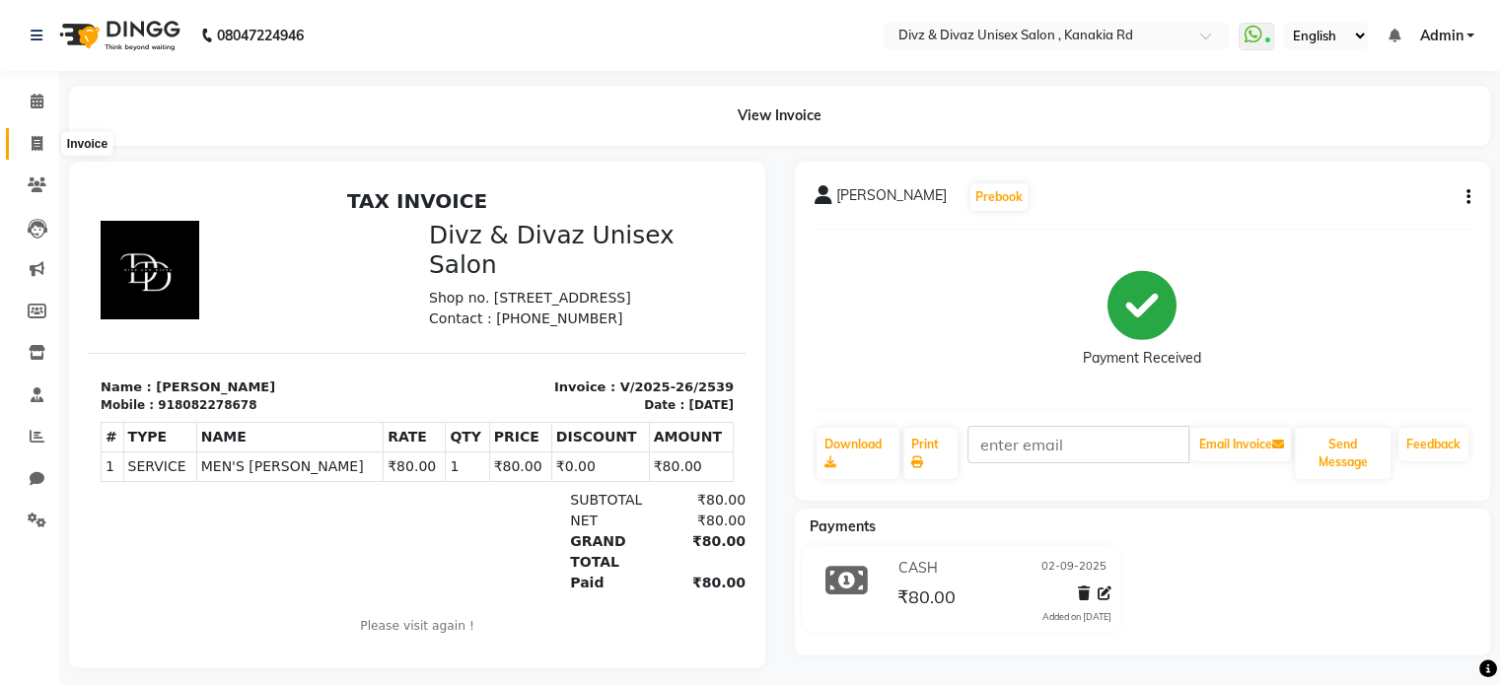
click at [32, 137] on icon at bounding box center [37, 143] width 11 height 15
select select "service"
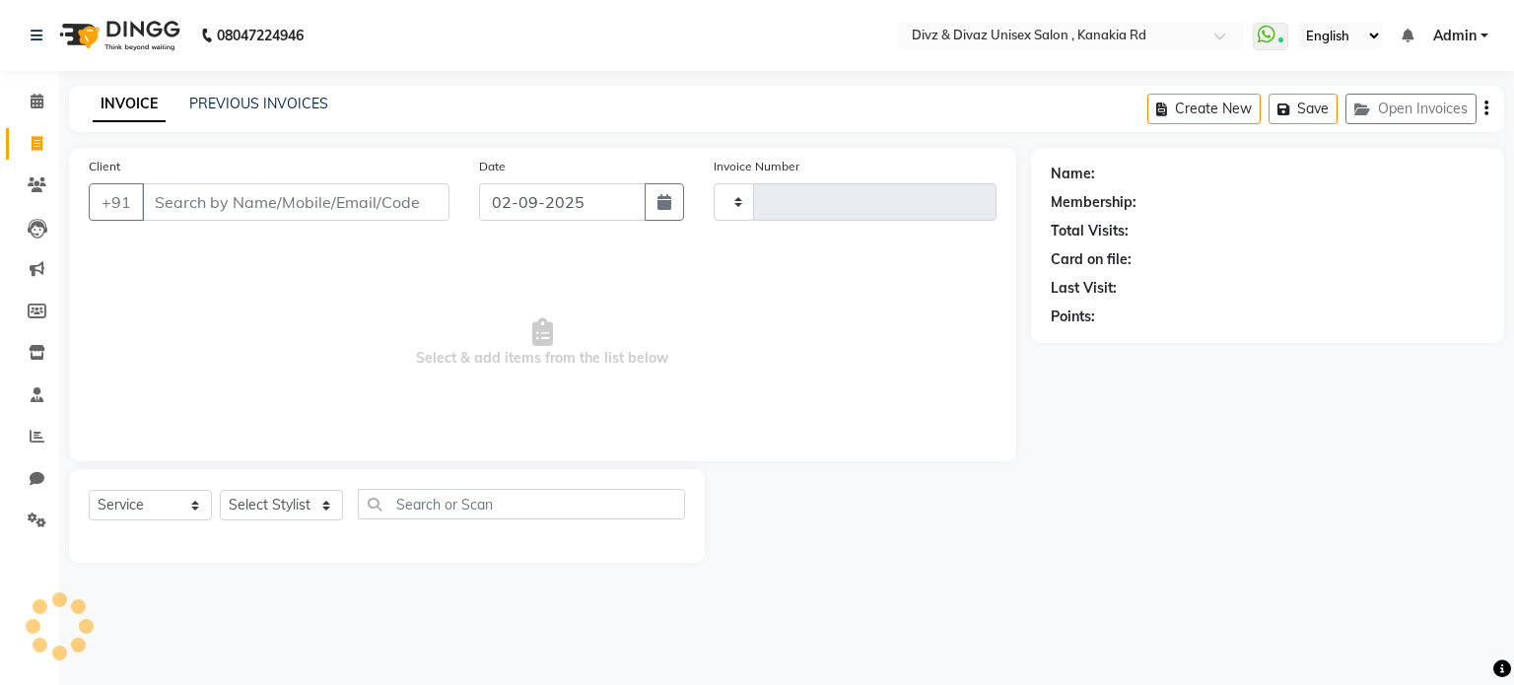
type input "2540"
select select "7588"
click at [166, 192] on input "Client" at bounding box center [296, 201] width 308 height 37
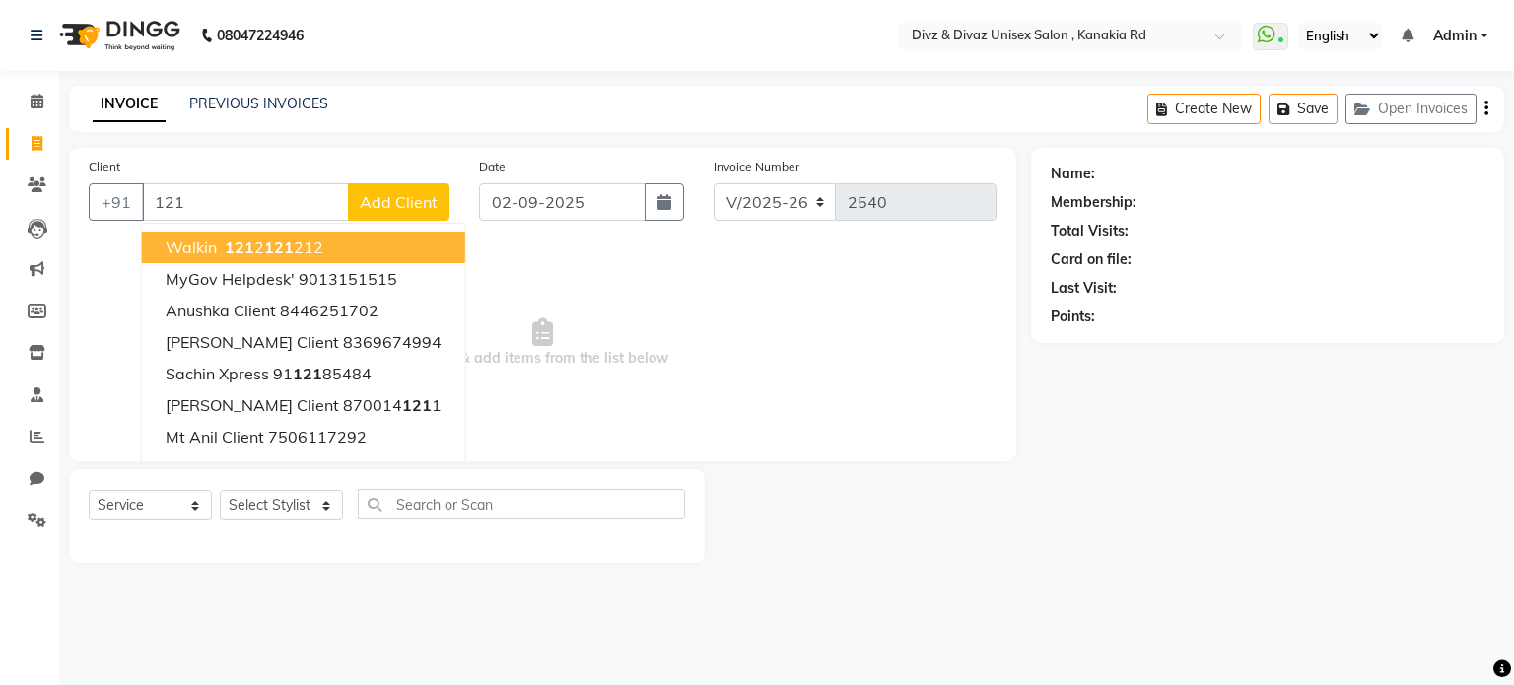
click at [222, 248] on ngb-highlight "121 2 121 212" at bounding box center [272, 248] width 103 height 20
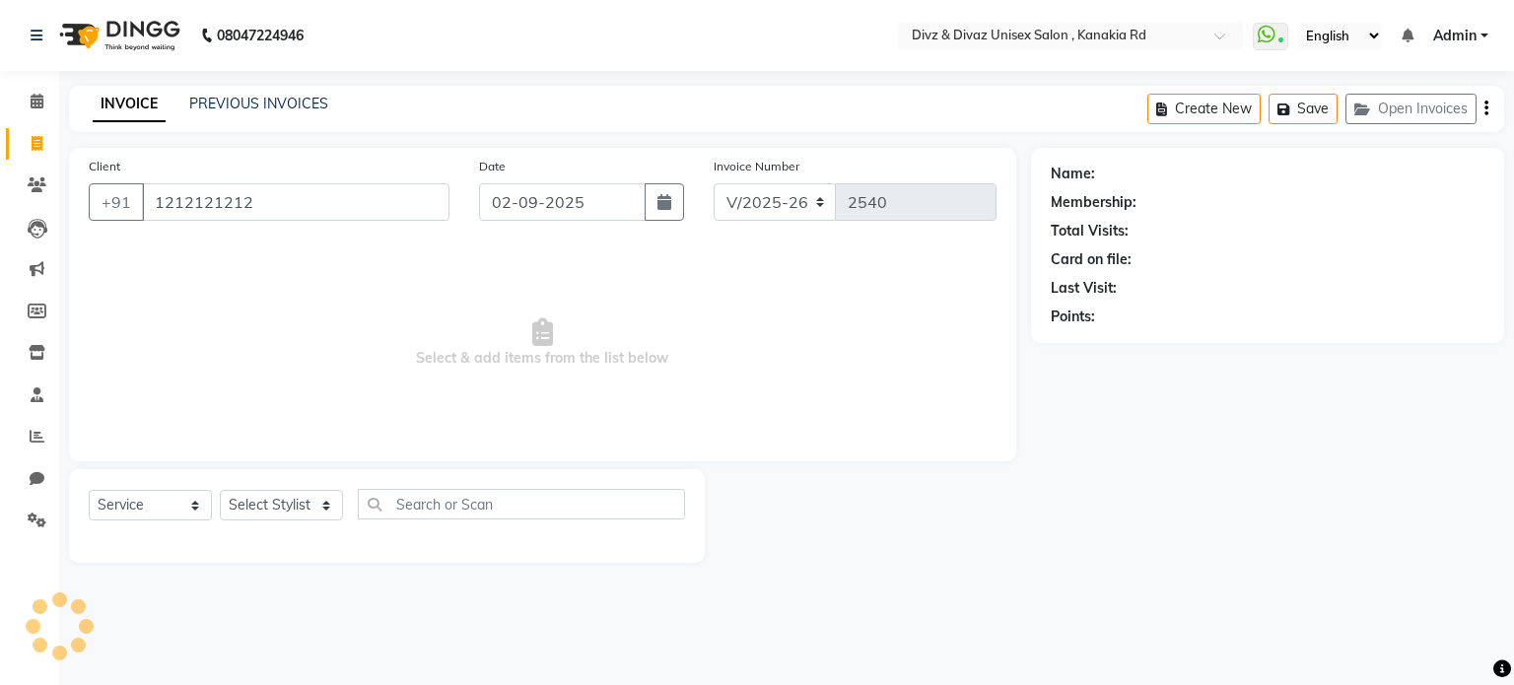
type input "1212121212"
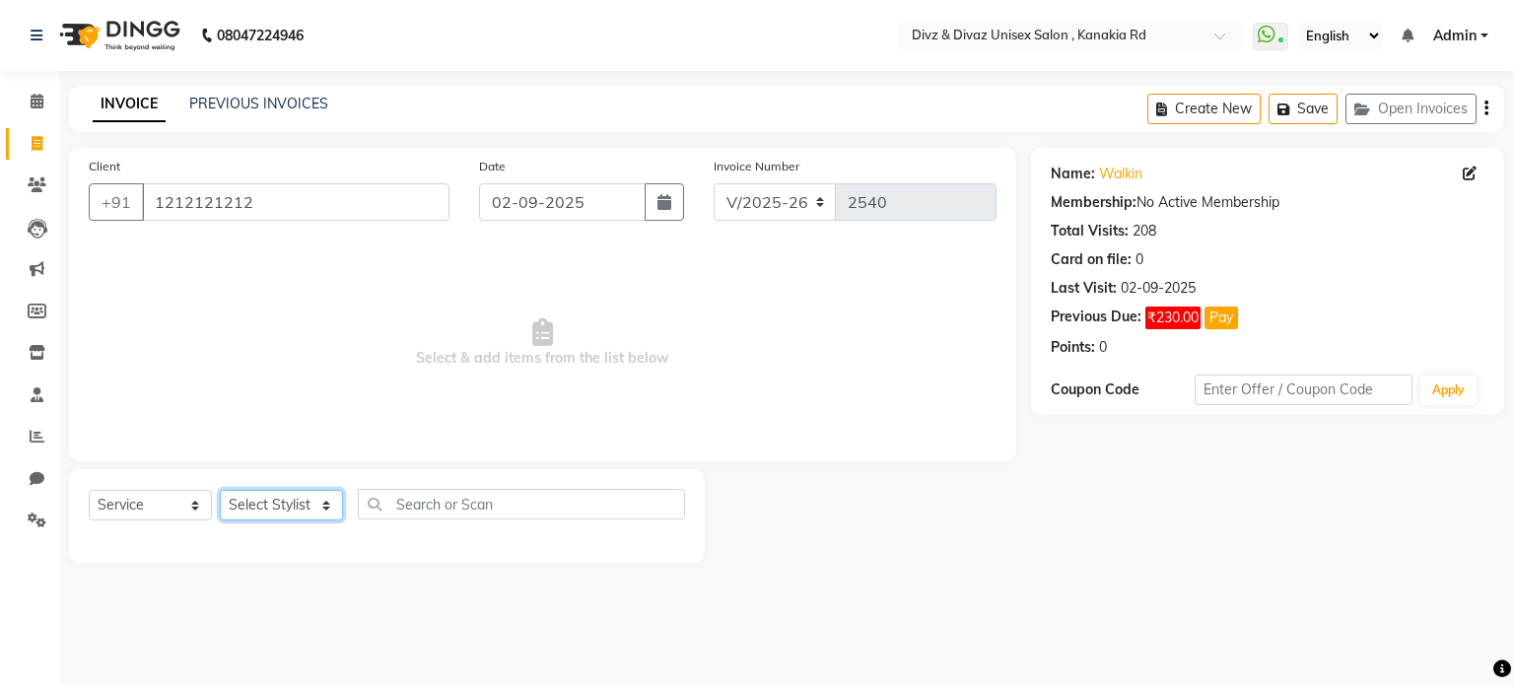
click at [283, 499] on select "Select Stylist [PERSON_NAME] Kailash Prem [PERSON_NAME]" at bounding box center [281, 505] width 123 height 31
select select "67195"
click at [220, 491] on select "Select Stylist [PERSON_NAME] Kailash Prem [PERSON_NAME]" at bounding box center [281, 505] width 123 height 31
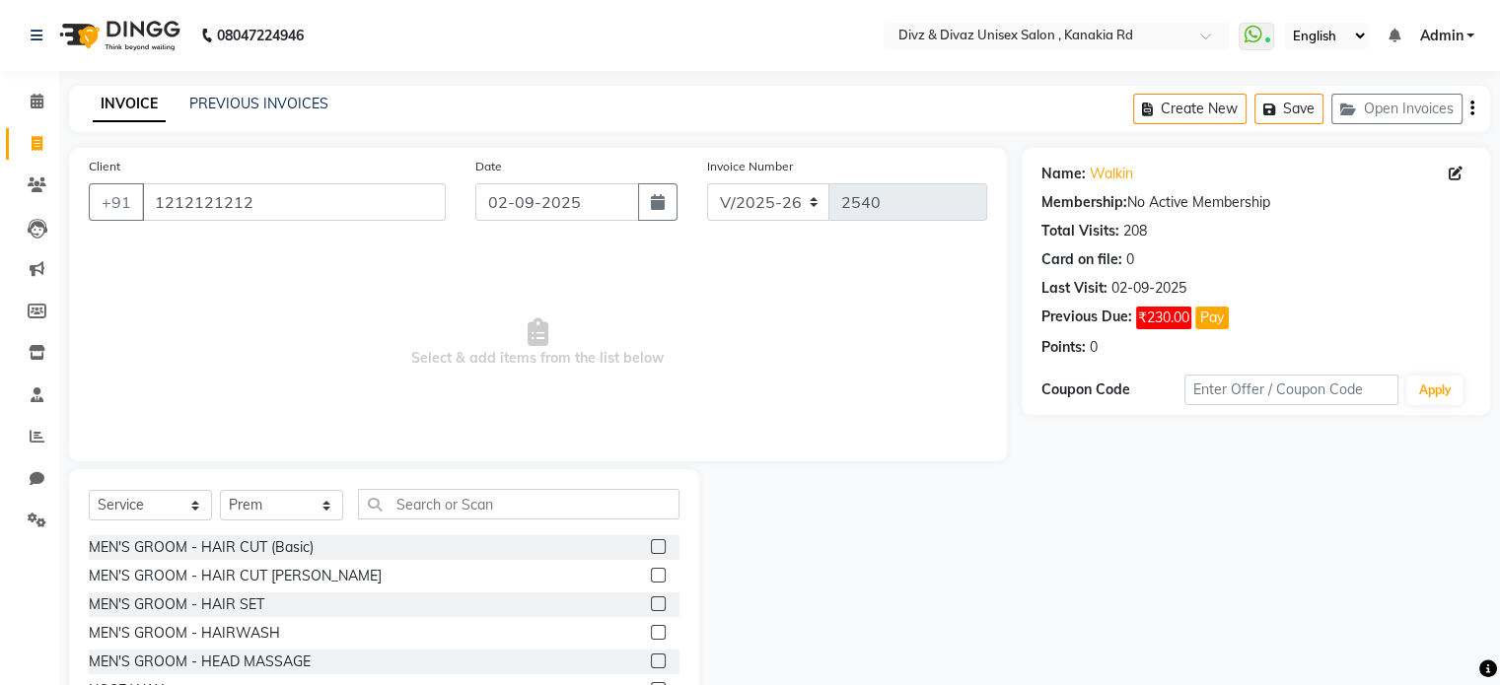
click at [651, 546] on label at bounding box center [658, 546] width 15 height 15
click at [651, 546] on input "checkbox" at bounding box center [657, 547] width 13 height 13
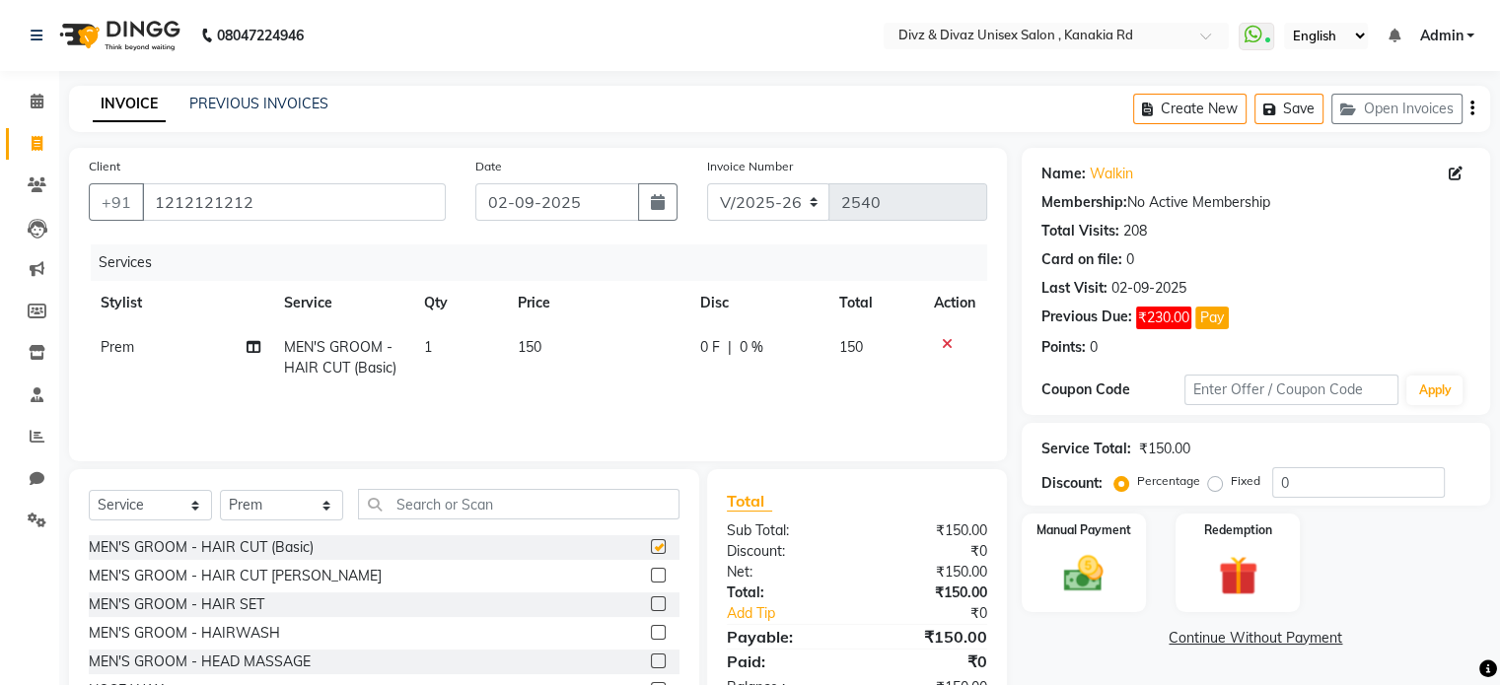
checkbox input "false"
click at [1087, 587] on img at bounding box center [1083, 574] width 66 height 47
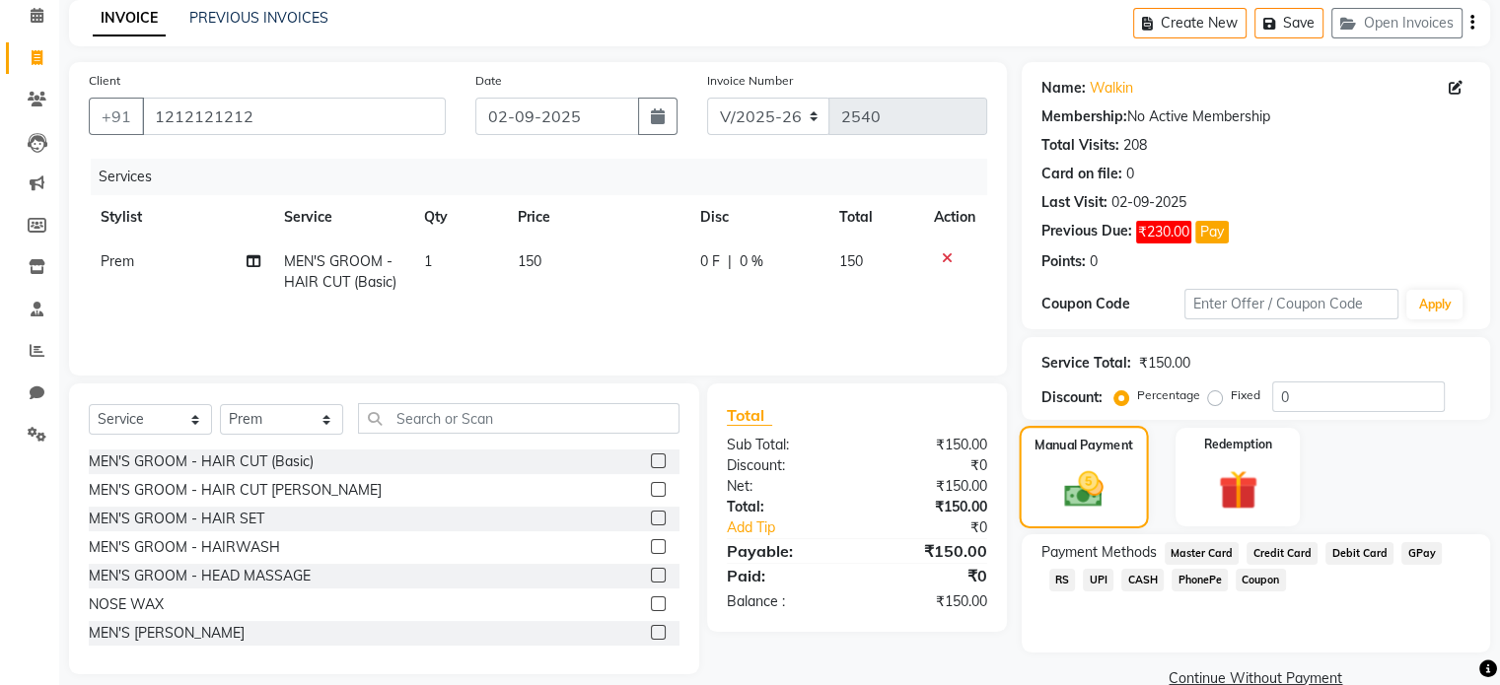
scroll to position [118, 0]
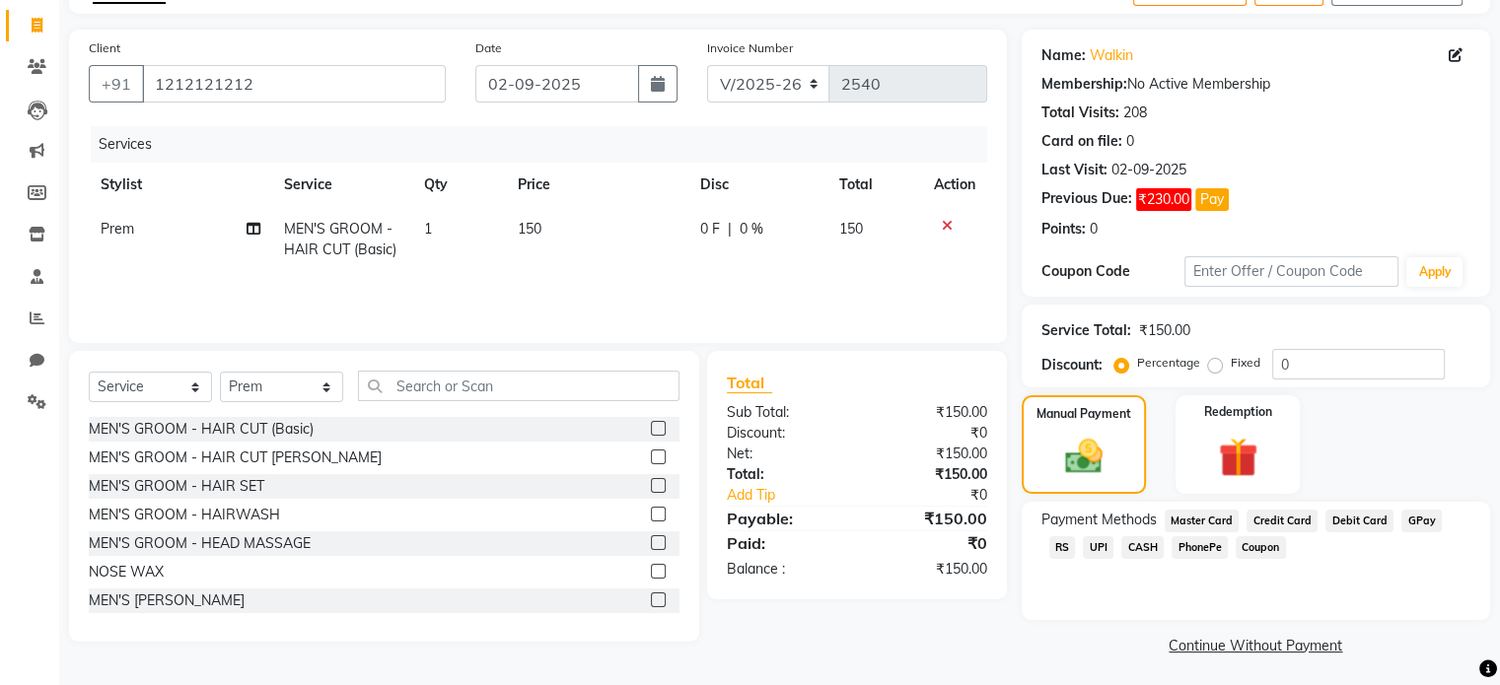
click at [1083, 544] on span "UPI" at bounding box center [1098, 547] width 31 height 23
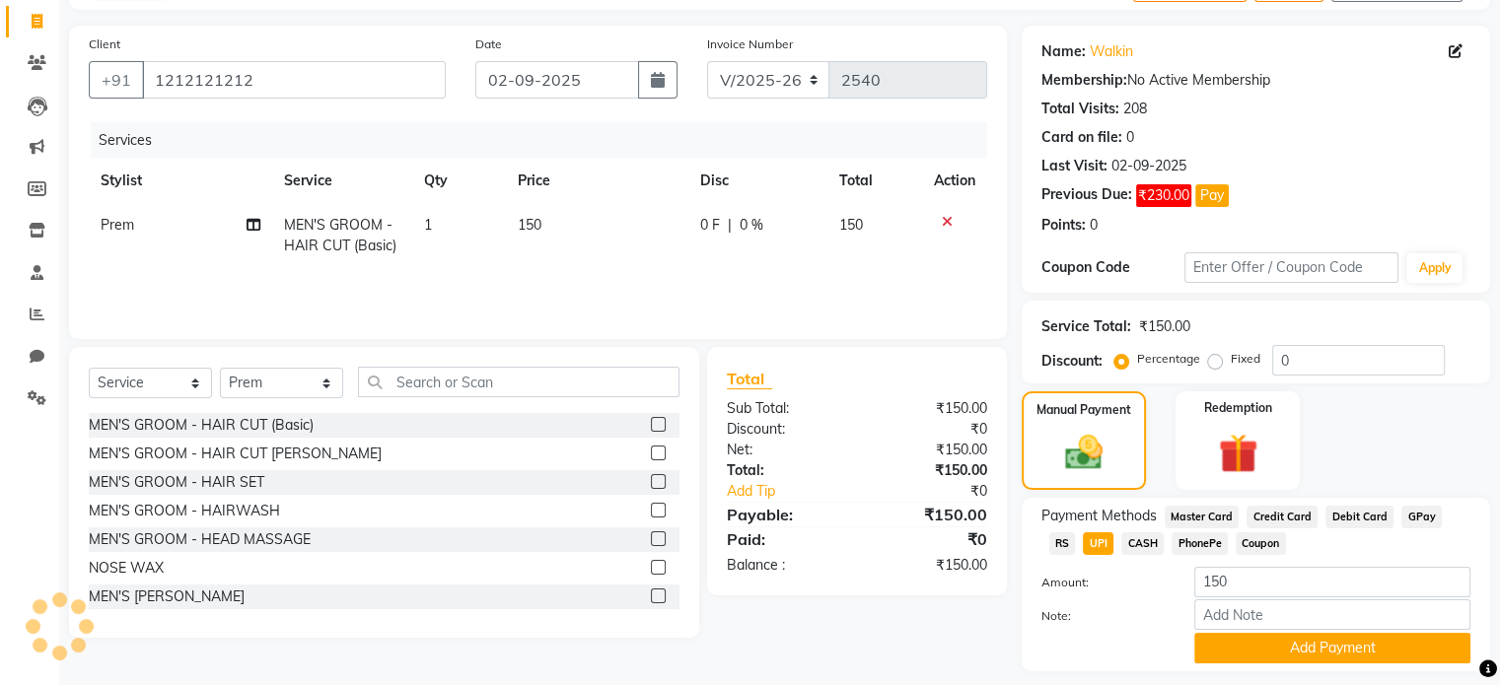
scroll to position [162, 0]
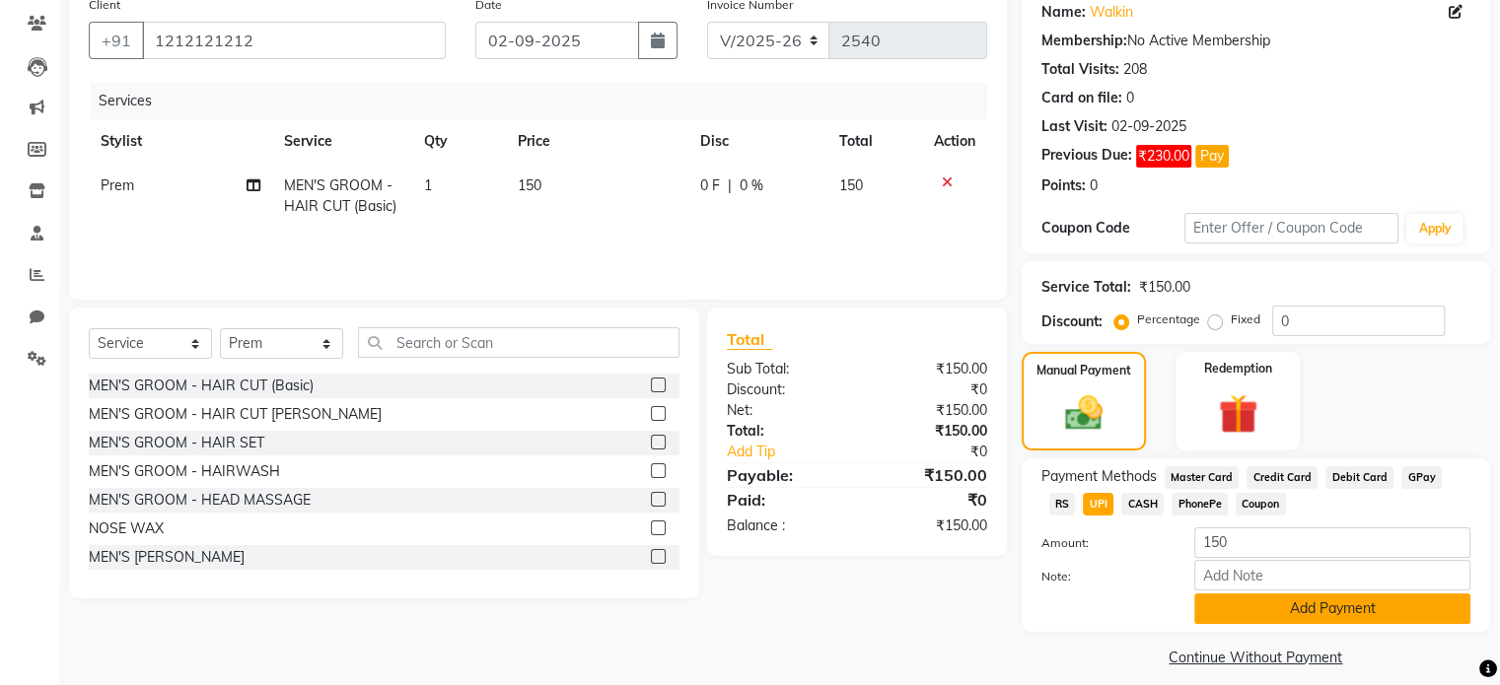
click at [1233, 611] on button "Add Payment" at bounding box center [1332, 609] width 276 height 31
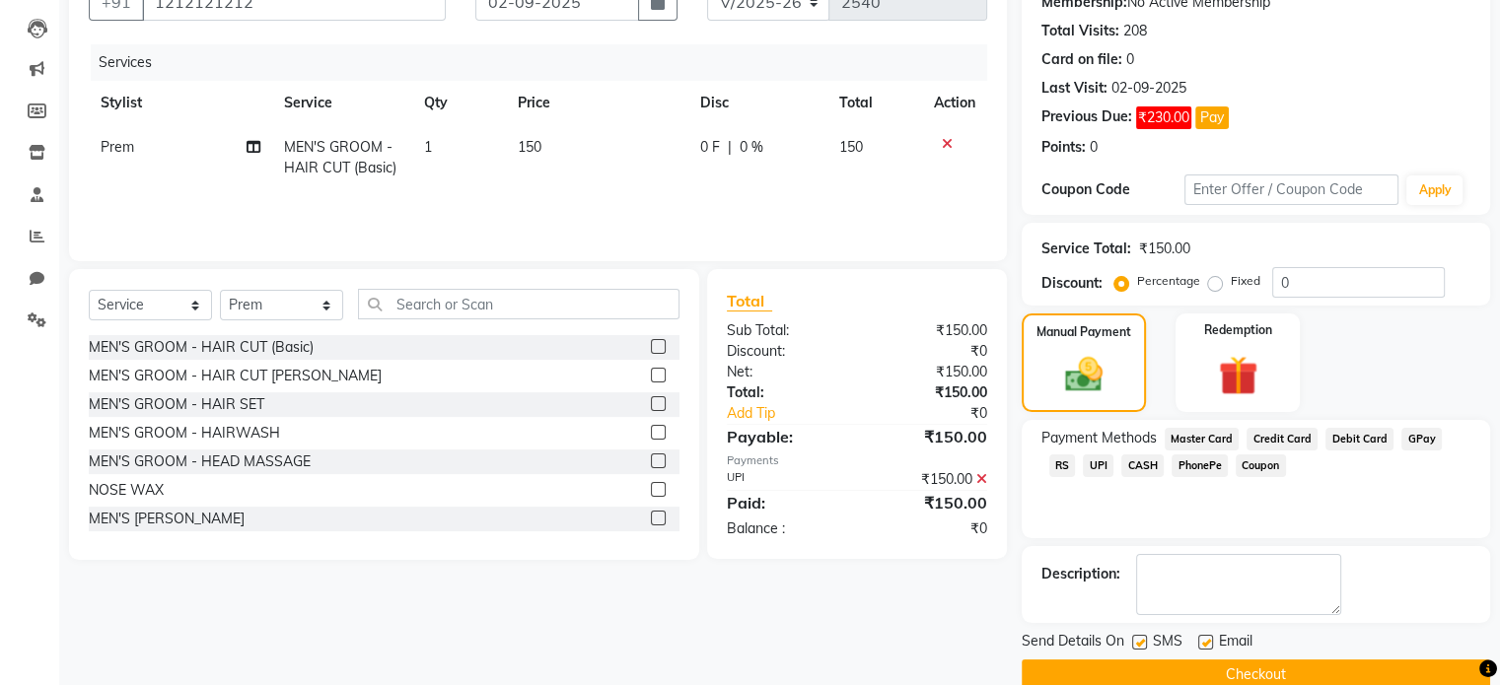
scroll to position [201, 0]
click at [1083, 458] on span "UPI" at bounding box center [1098, 465] width 31 height 23
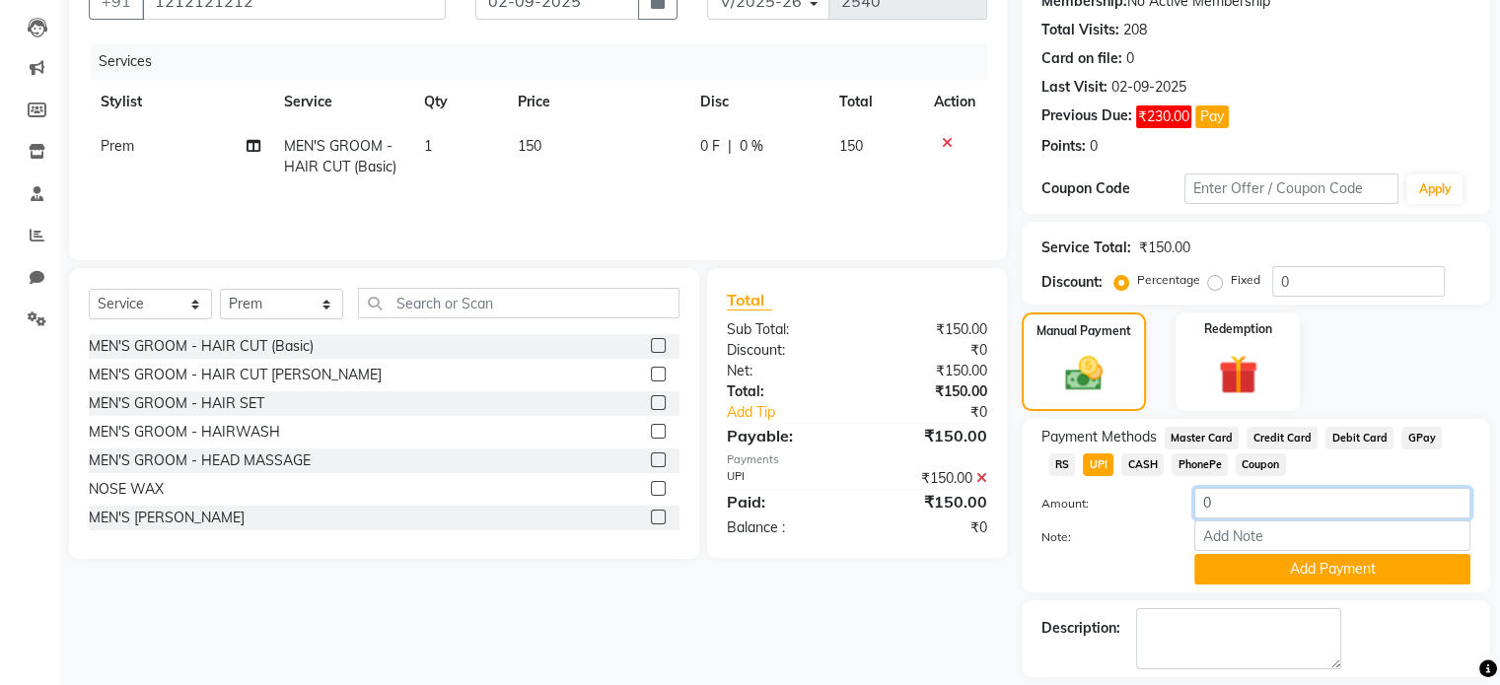
click at [1258, 499] on input "0" at bounding box center [1332, 503] width 276 height 31
type input "0150"
click at [1319, 571] on button "Add Payment" at bounding box center [1332, 569] width 276 height 31
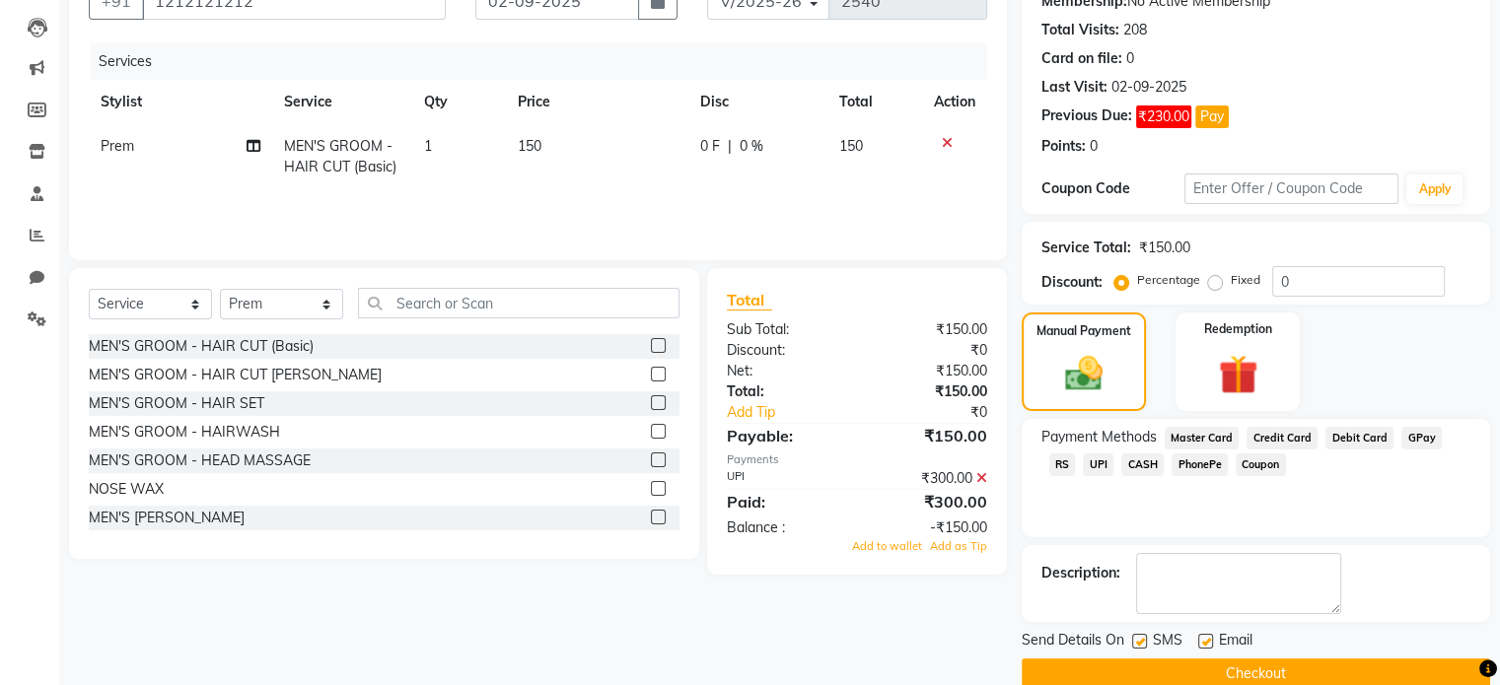
click at [1270, 663] on button "Checkout" at bounding box center [1255, 674] width 468 height 31
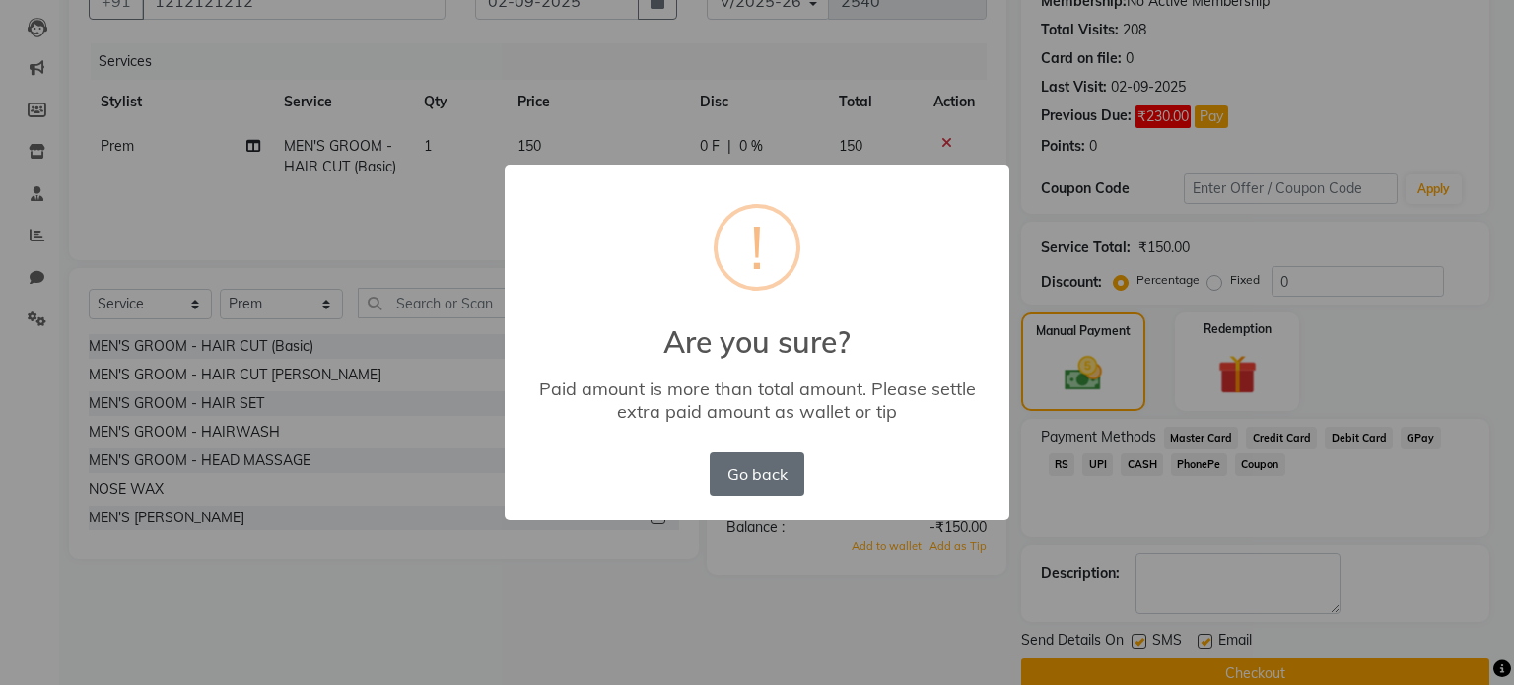
click at [742, 477] on button "Go back" at bounding box center [757, 474] width 95 height 43
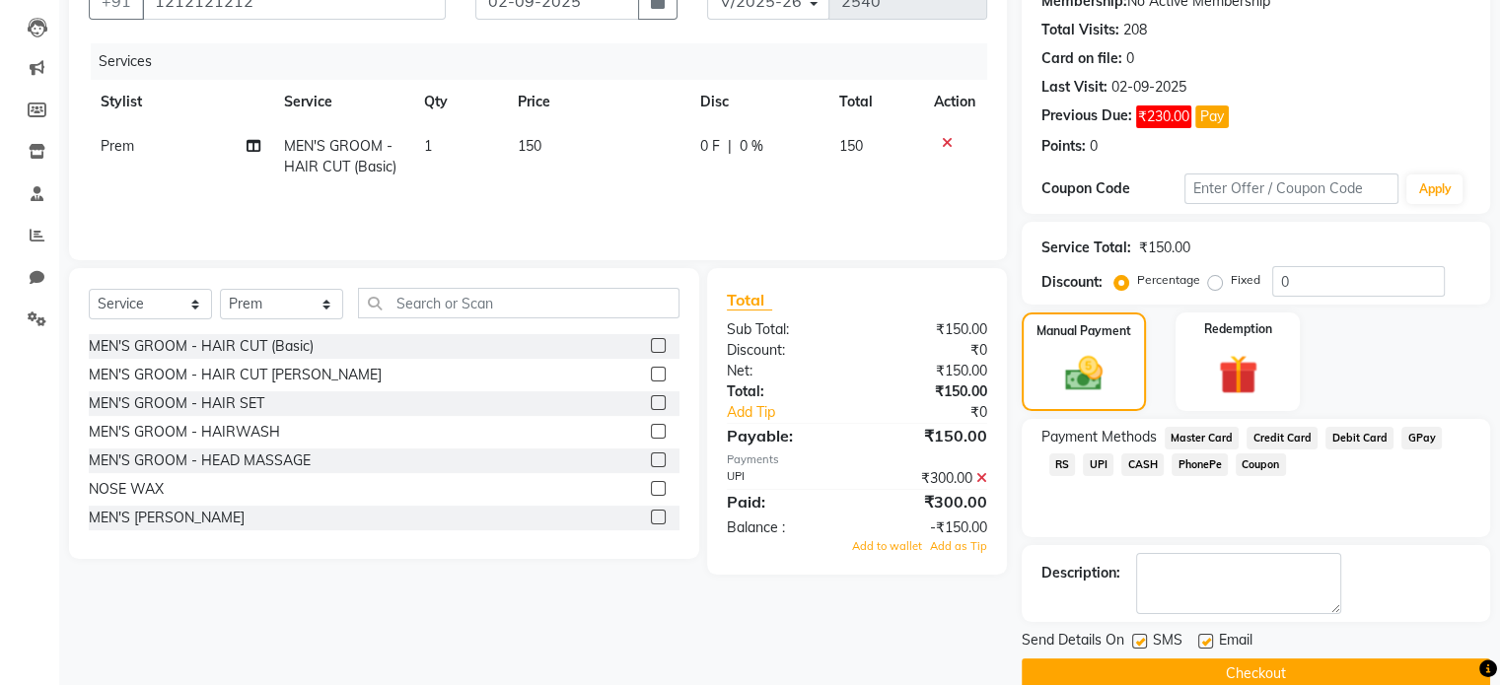
scroll to position [203, 0]
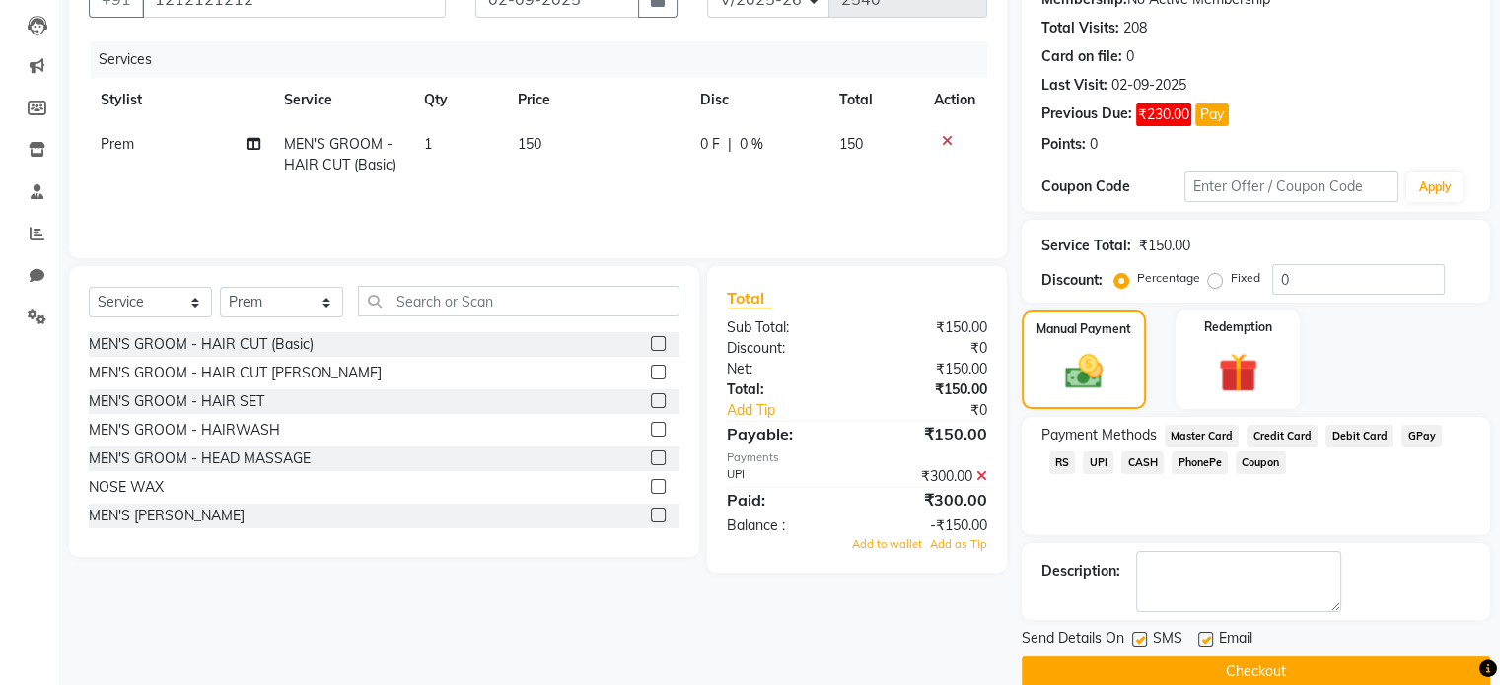
click at [981, 473] on icon at bounding box center [981, 476] width 11 height 14
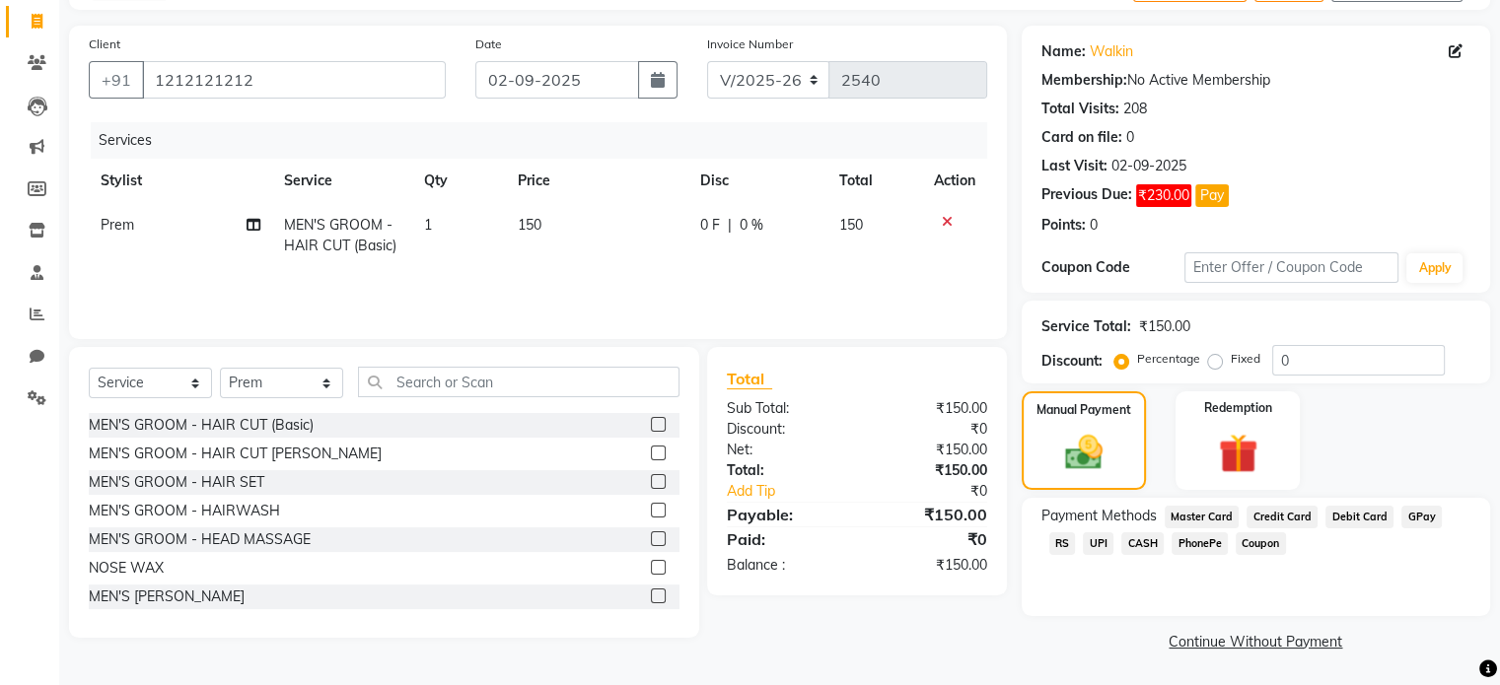
click at [1083, 541] on span "UPI" at bounding box center [1098, 543] width 31 height 23
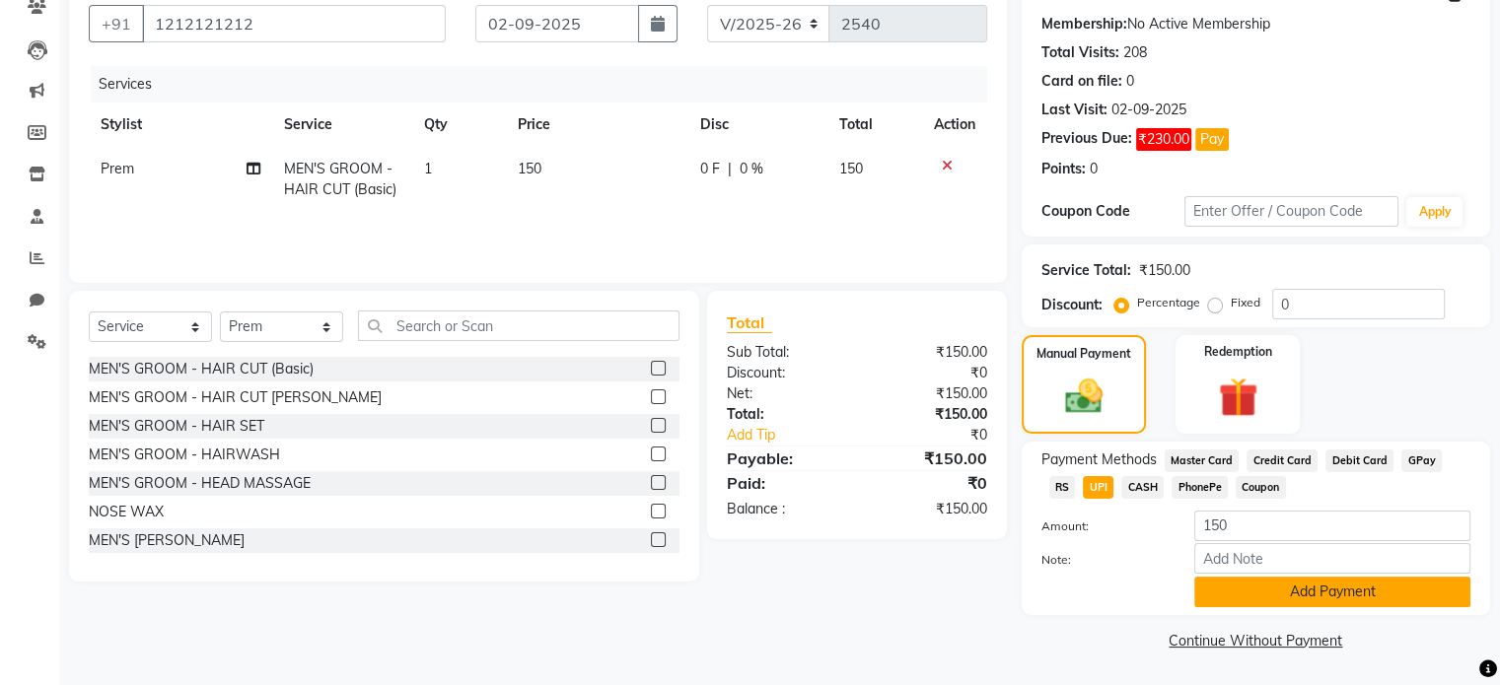
click at [1242, 595] on button "Add Payment" at bounding box center [1332, 592] width 276 height 31
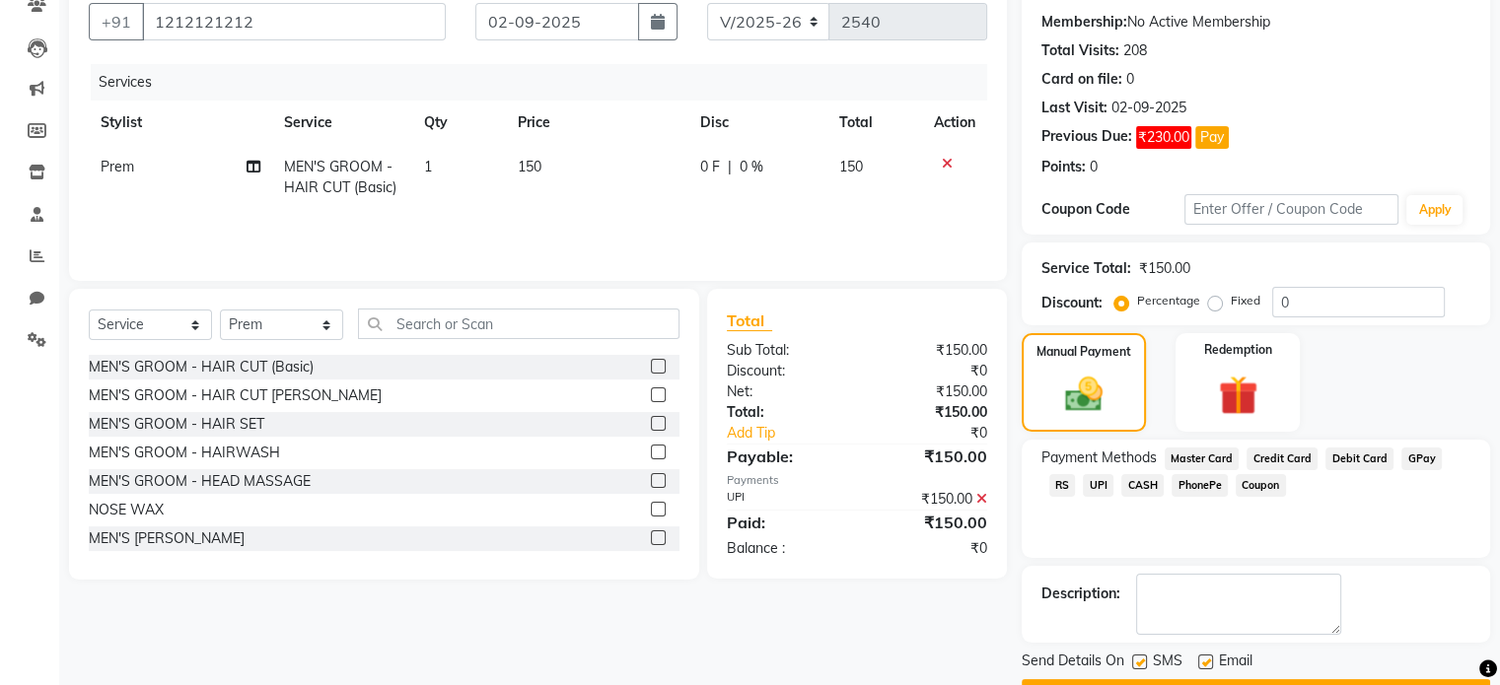
click at [1296, 681] on button "Checkout" at bounding box center [1255, 694] width 468 height 31
